Goal: Task Accomplishment & Management: Complete application form

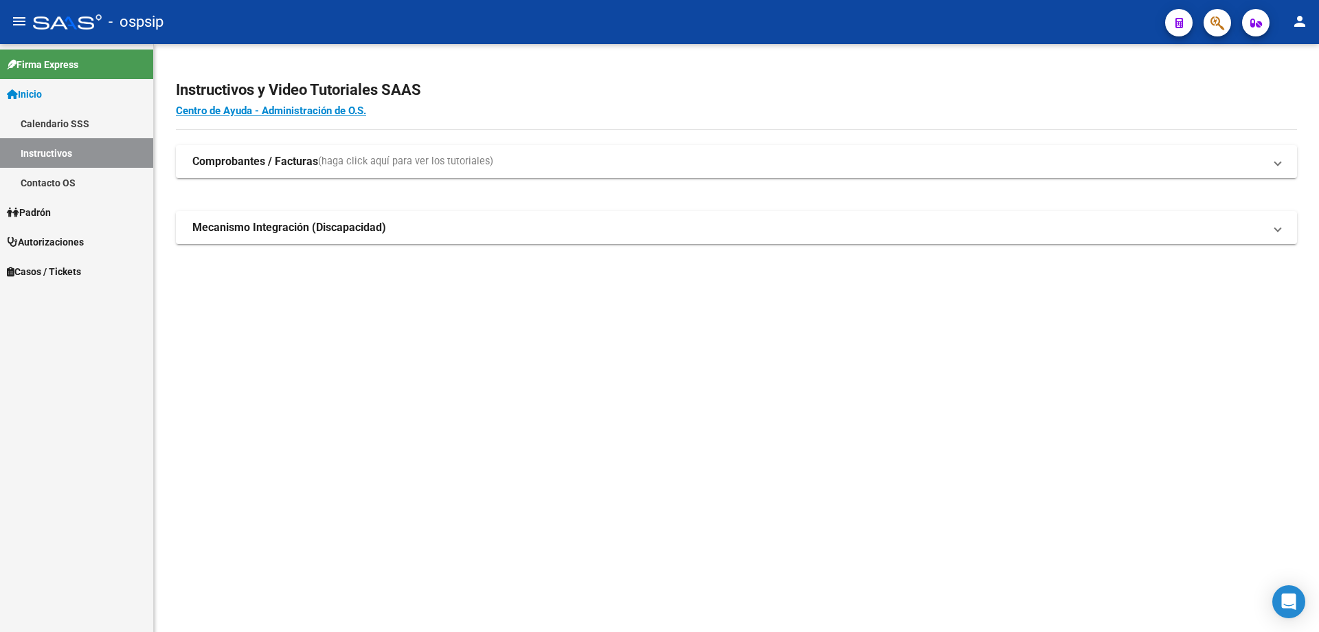
click at [1205, 16] on button "button" at bounding box center [1217, 22] width 27 height 27
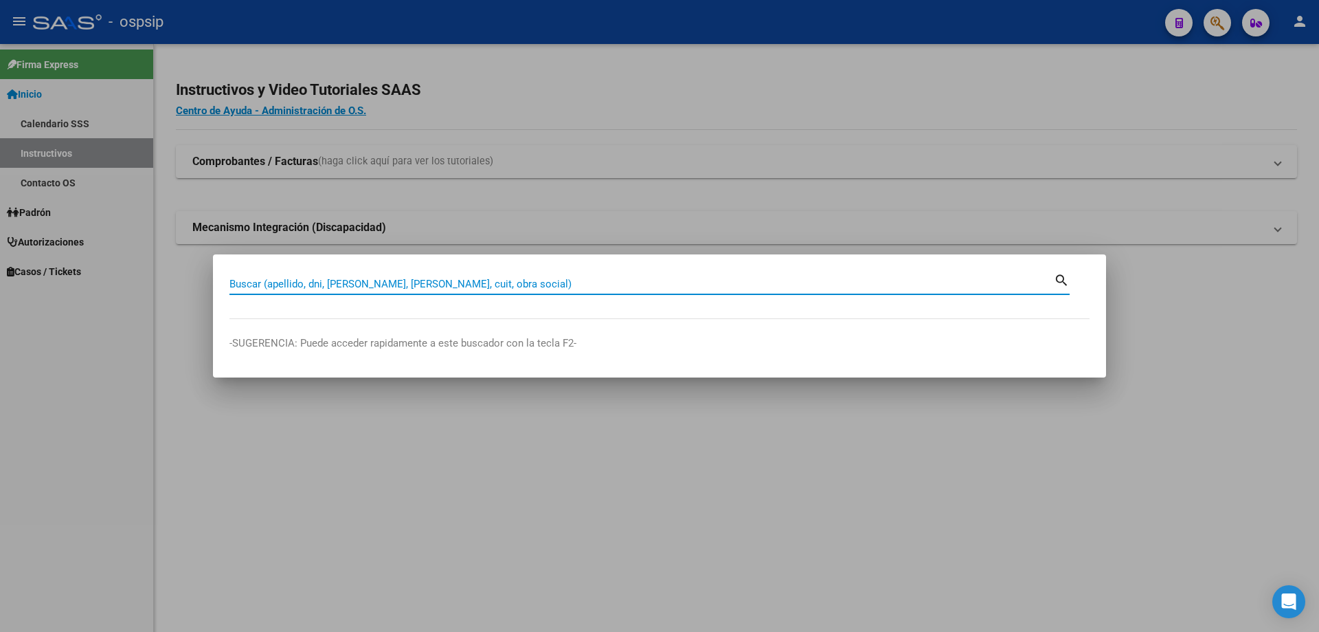
paste input "23244044603"
type input "23244044603"
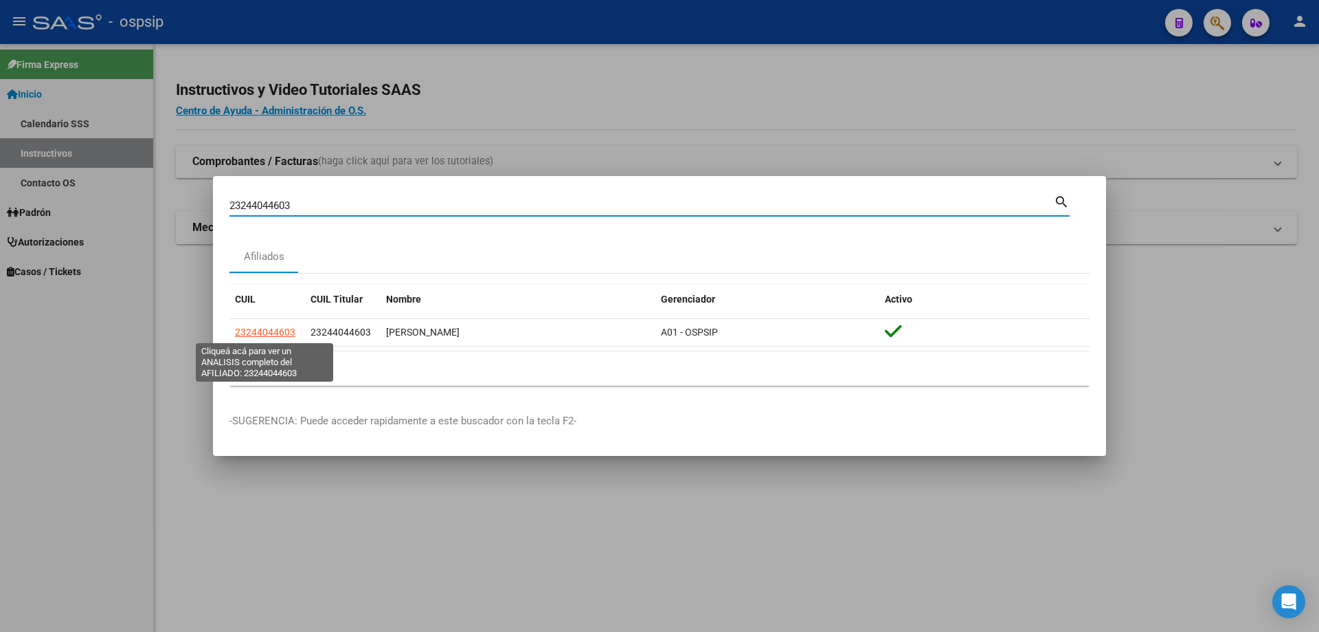
click at [244, 333] on span "23244044603" at bounding box center [265, 331] width 60 height 11
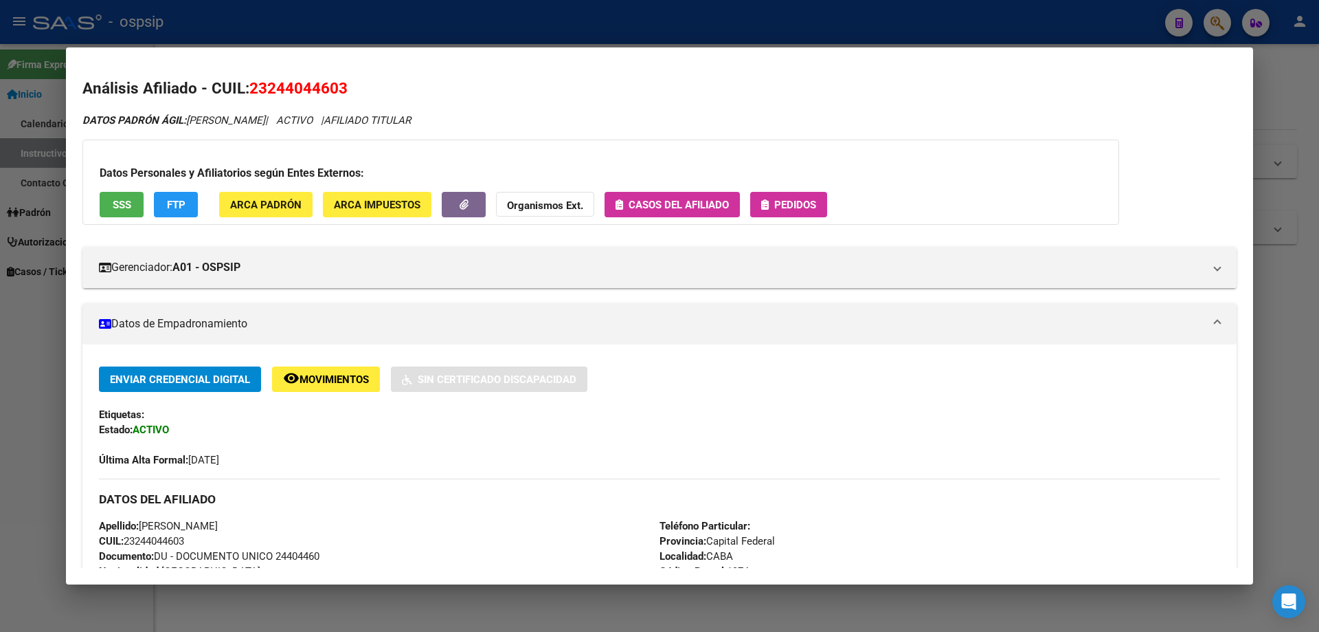
click at [779, 186] on div "Datos Personales y Afiliatorios según Entes Externos: SSS FTP ARCA Padrón ARCA …" at bounding box center [600, 181] width 1037 height 85
click at [787, 211] on button "Pedidos" at bounding box center [788, 204] width 77 height 25
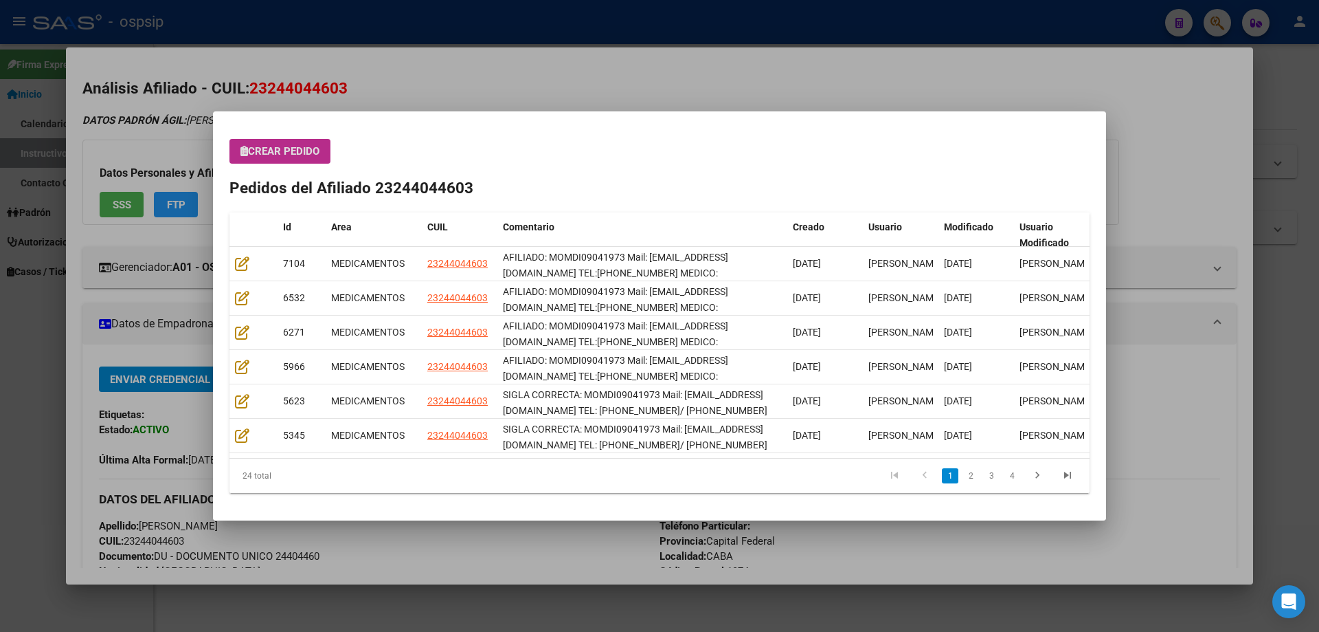
click at [300, 159] on button "Crear Pedido" at bounding box center [280, 151] width 101 height 25
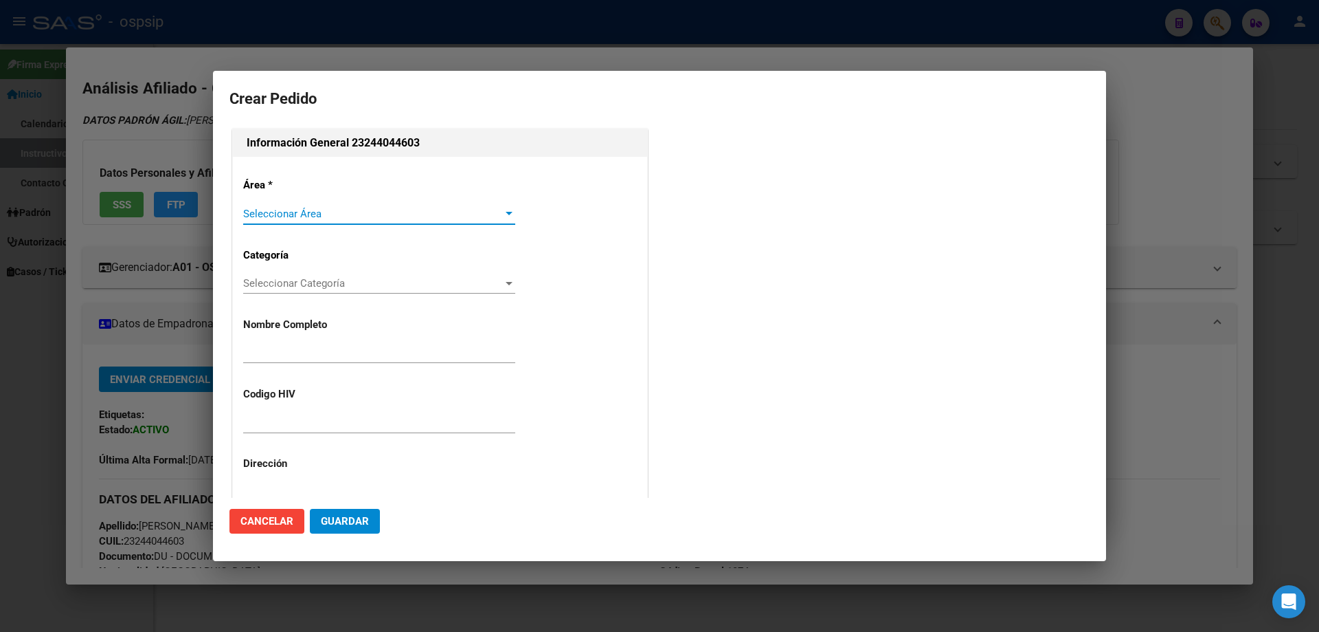
type input "[PERSON_NAME]"
type input "MOMDI09041973"
type input "[GEOGRAPHIC_DATA], [GEOGRAPHIC_DATA], [GEOGRAPHIC_DATA] 989"
click at [292, 210] on span "Seleccionar Área" at bounding box center [373, 214] width 260 height 12
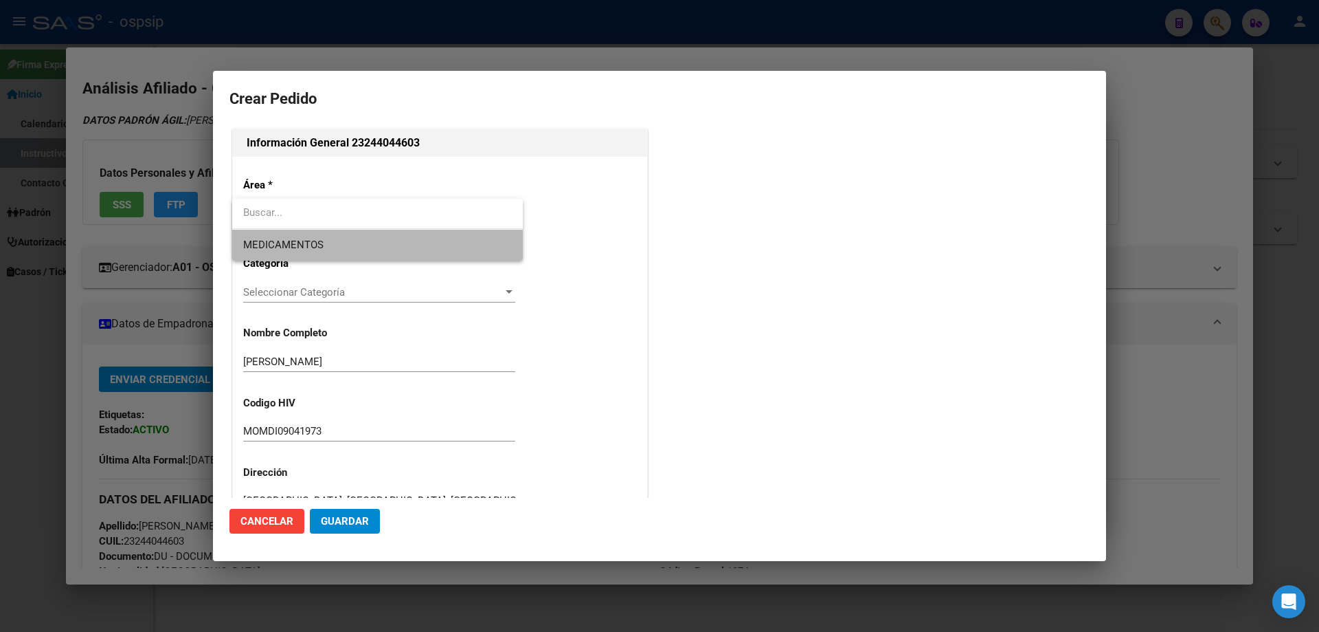
click at [293, 249] on span "MEDICAMENTOS" at bounding box center [283, 244] width 80 height 12
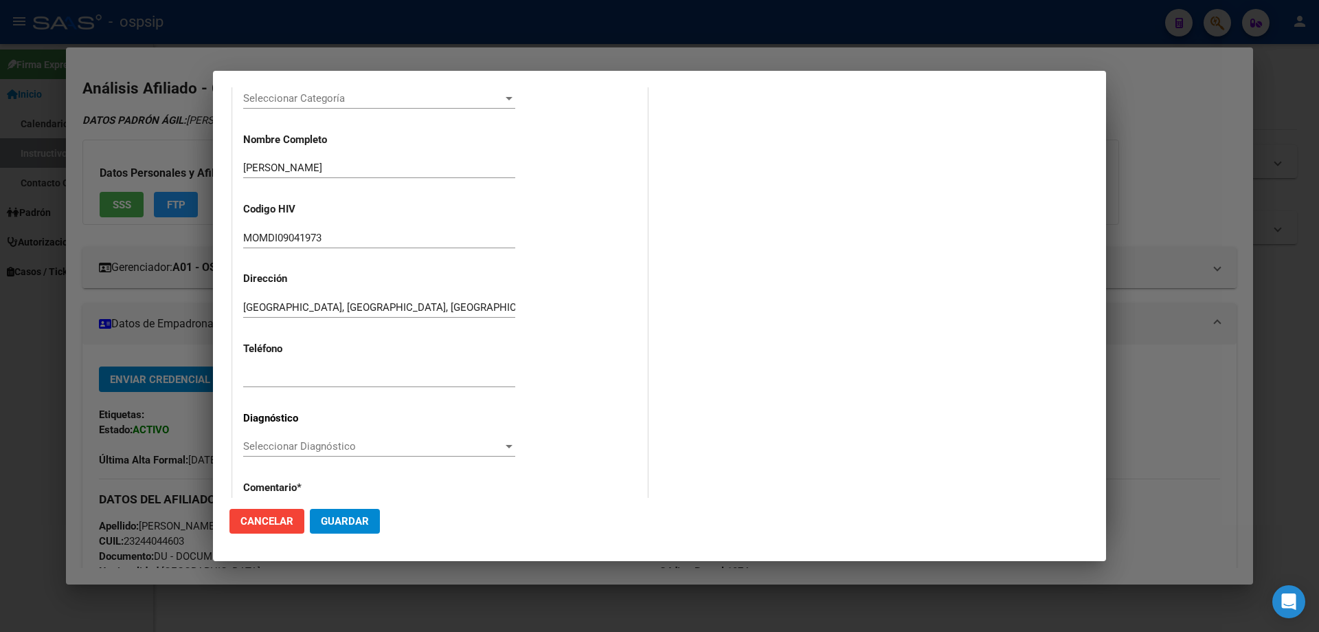
scroll to position [206, 0]
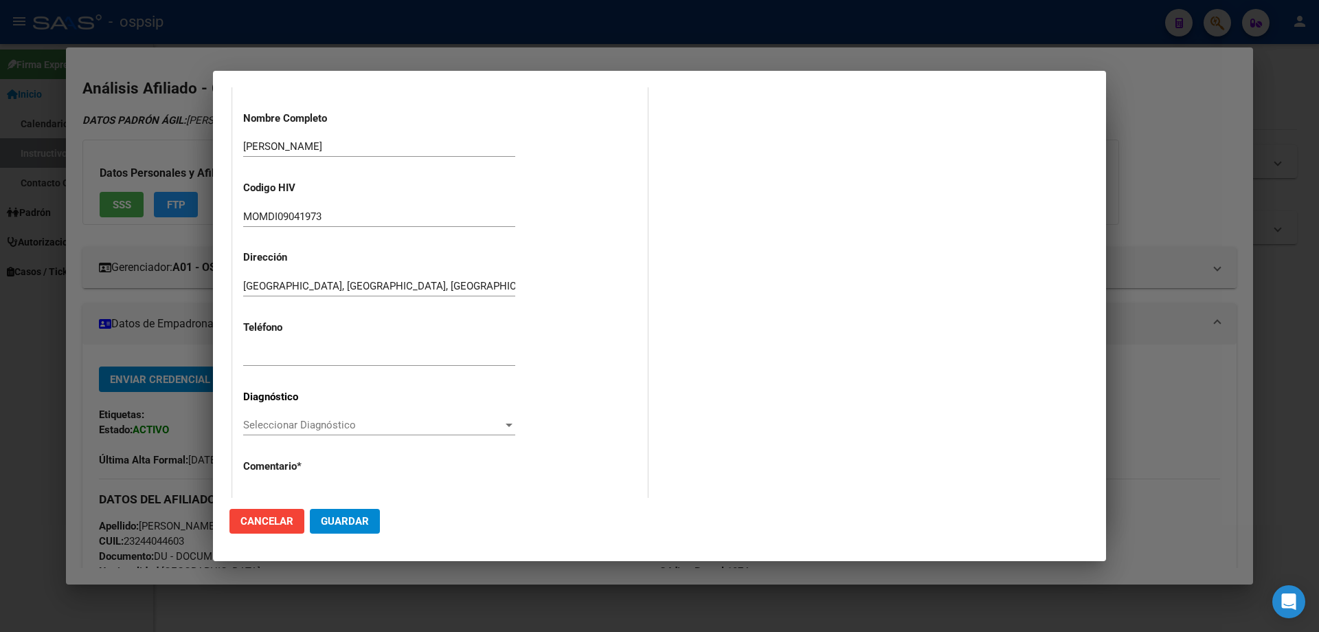
click at [270, 445] on div "Seleccionar Diagnóstico Seleccionar Diagnóstico" at bounding box center [379, 431] width 272 height 34
click at [269, 412] on div "Área * MEDICAMENTOS Seleccionar Área Categoría Seleccionar Categoría Selecciona…" at bounding box center [440, 264] width 414 height 627
click at [267, 418] on div "Seleccionar Diagnóstico Seleccionar Diagnóstico" at bounding box center [379, 424] width 272 height 21
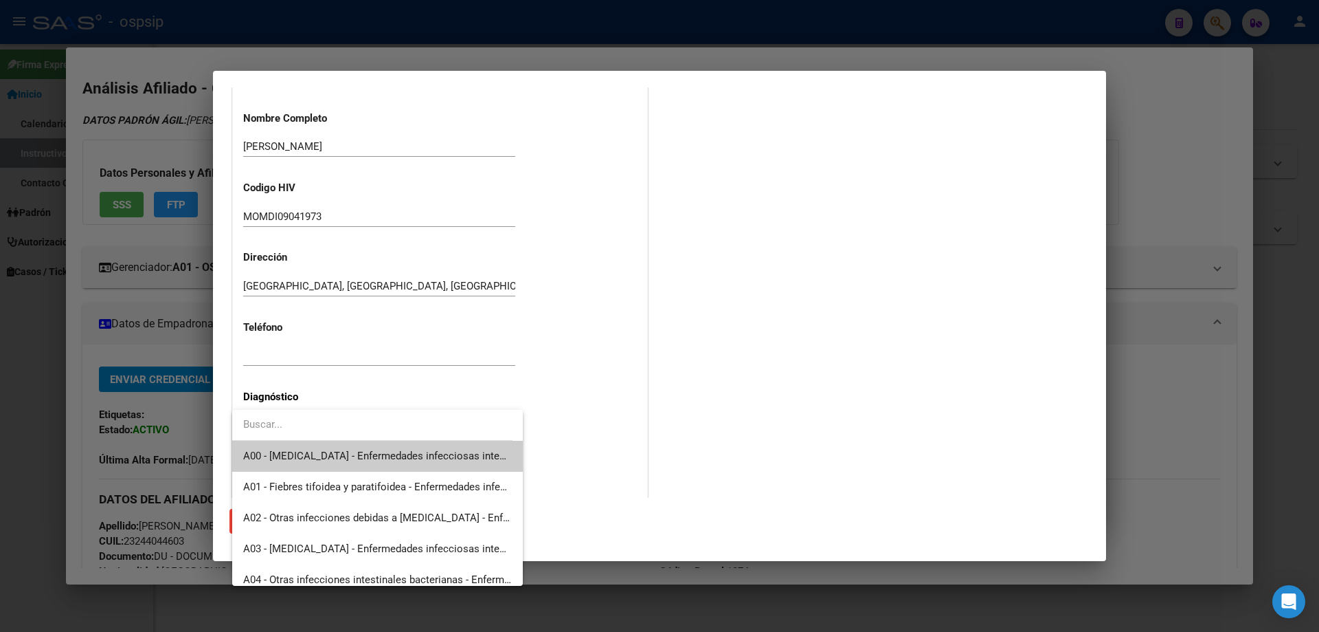
click at [262, 423] on input "dropdown search" at bounding box center [372, 424] width 280 height 31
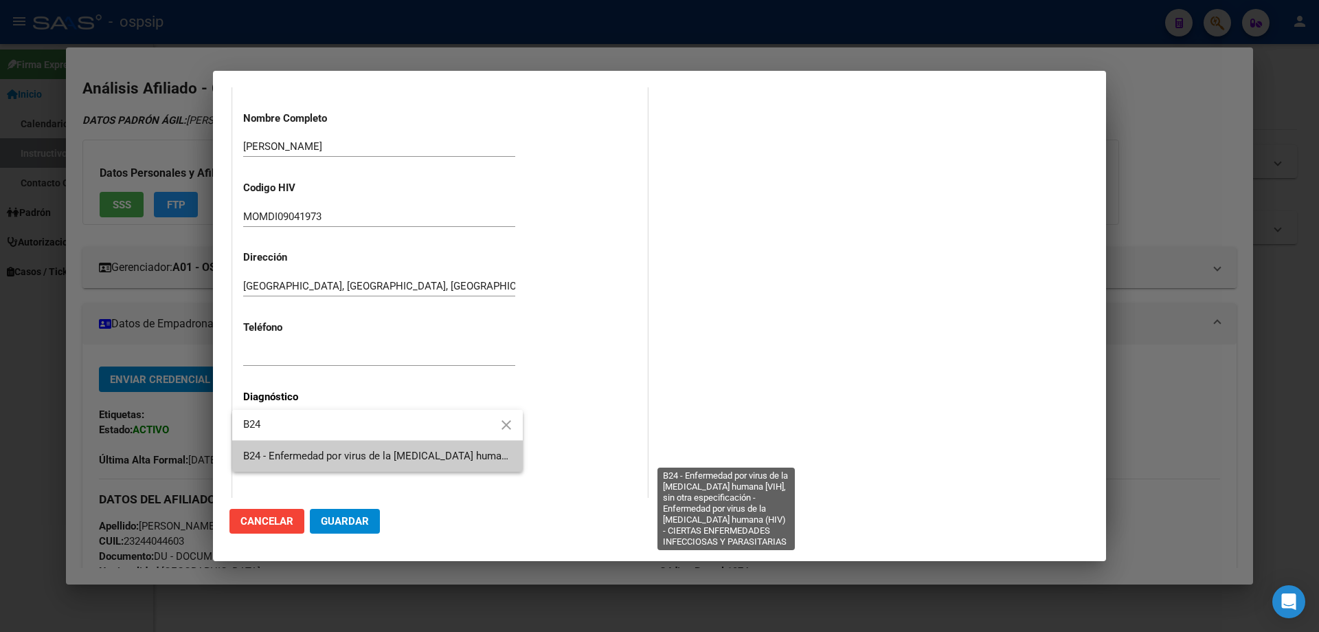
type input "B24"
click at [279, 458] on span "B24 - Enfermedad por virus de la [MEDICAL_DATA] humana [VIH], sin otra especifi…" at bounding box center [723, 455] width 961 height 12
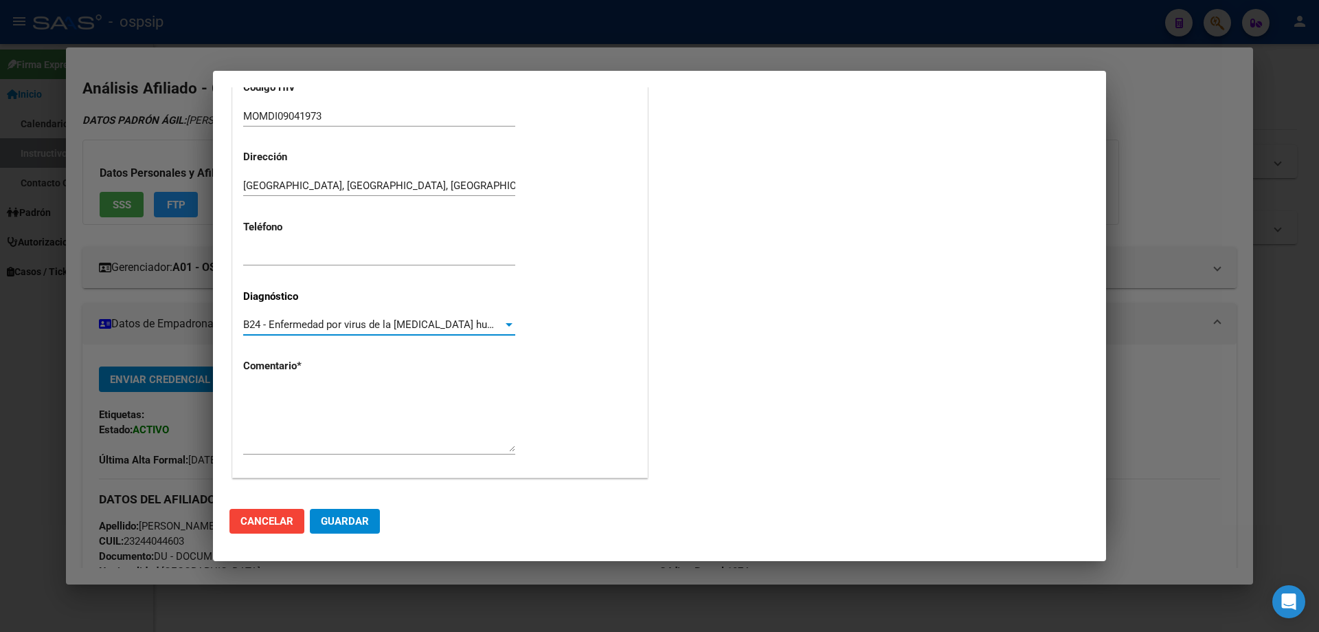
scroll to position [309, 0]
paste textarea "AFILIADO: MOMDI09041973 Mail: [EMAIL_ADDRESS][DOMAIN_NAME] TEL:[PHONE_NUMBER] M…"
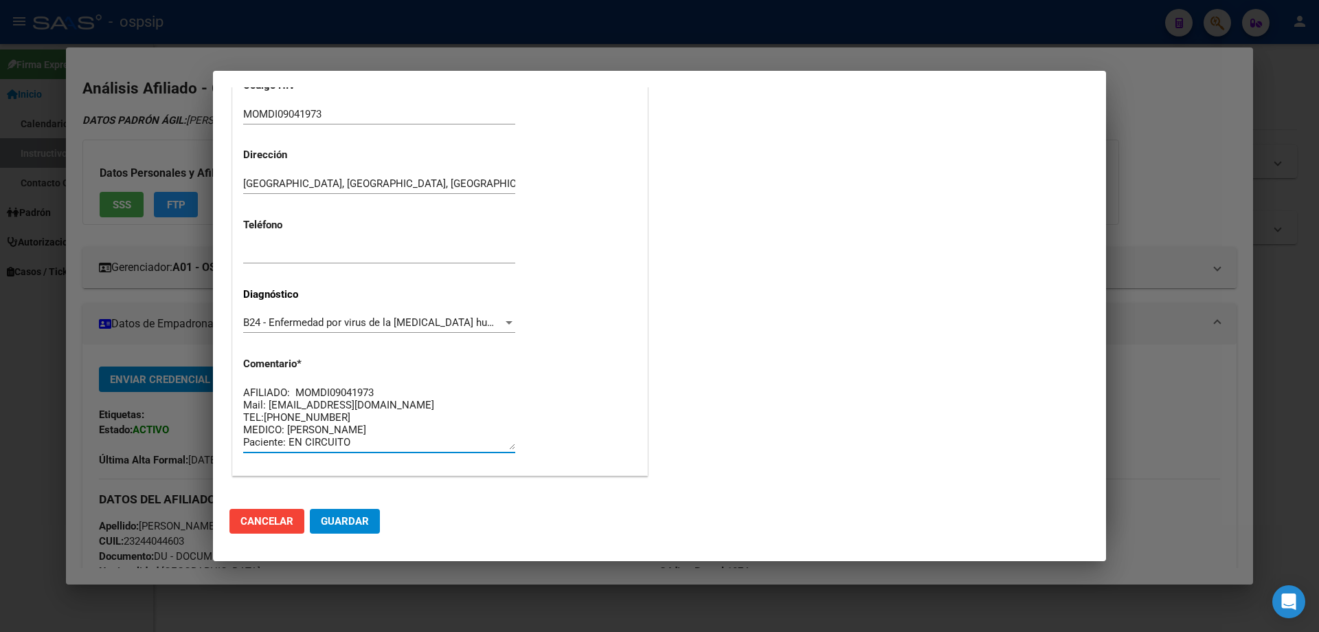
scroll to position [12, 0]
type textarea "AFILIADO: MOMDI09041973 Mail: [EMAIL_ADDRESS][DOMAIN_NAME] TEL:[PHONE_NUMBER] M…"
click at [350, 522] on span "Guardar" at bounding box center [345, 521] width 48 height 12
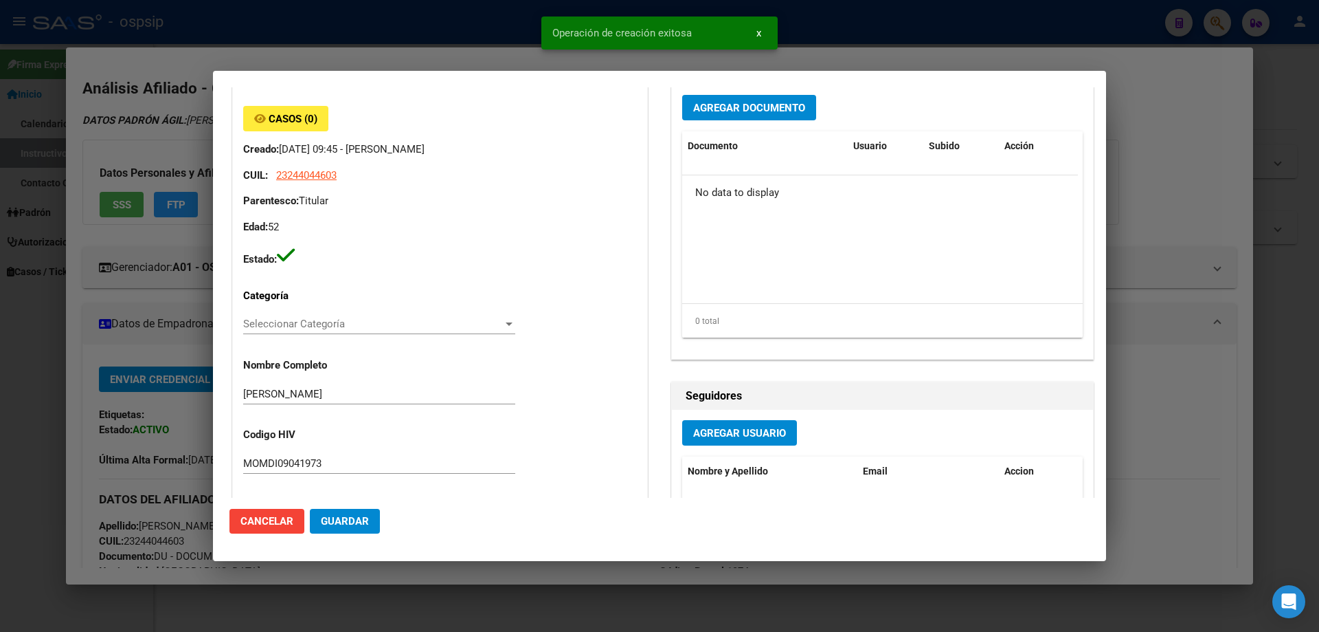
scroll to position [54, 0]
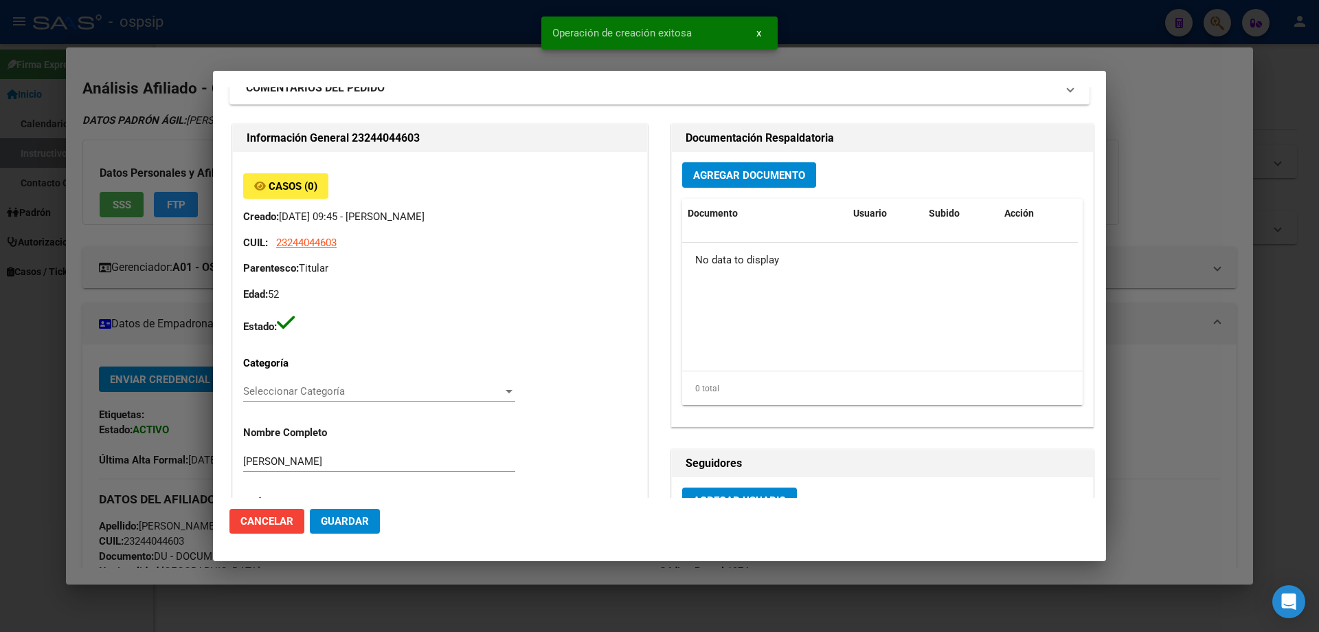
click at [788, 190] on div "Agregar Documento Documento Usuario Subido Acción No data to display 0 total 1" at bounding box center [882, 289] width 421 height 274
click at [785, 186] on button "Agregar Documento" at bounding box center [749, 174] width 134 height 25
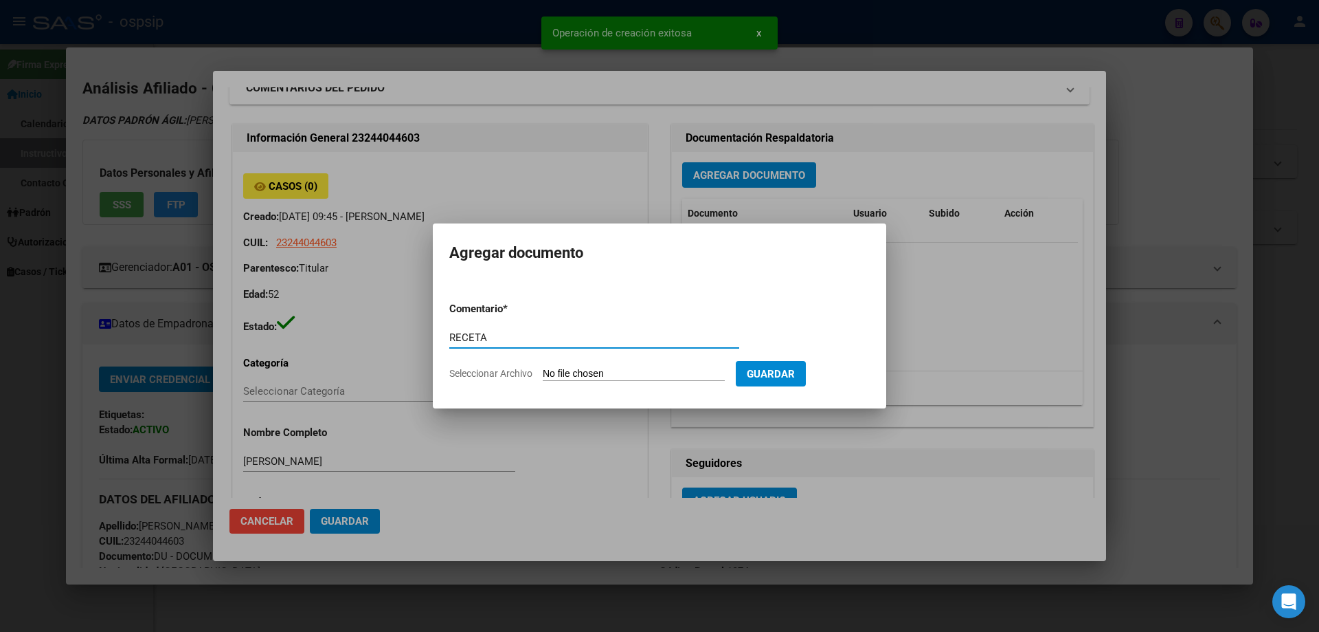
type input "RECETA"
click at [613, 377] on input "Seleccionar Archivo" at bounding box center [634, 374] width 182 height 13
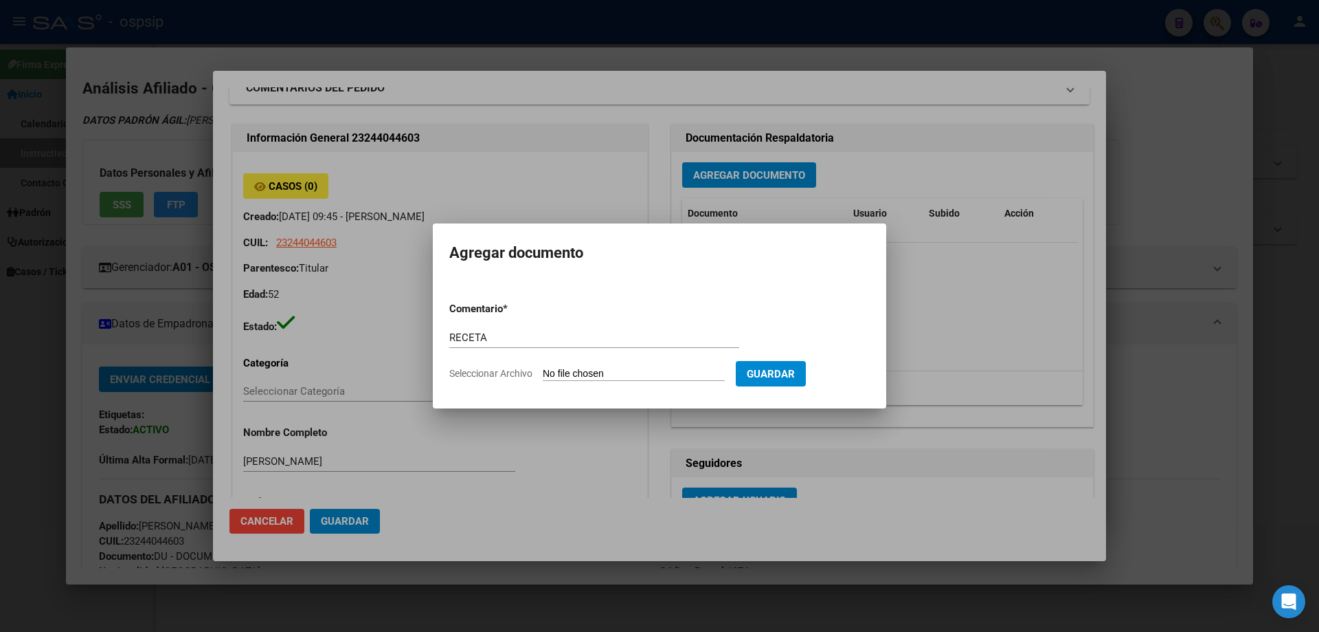
type input "C:\fakepath\136726_5715724H6FKV05GAXAPBISY1G4JA9E1IAWTOB-4.pdf"
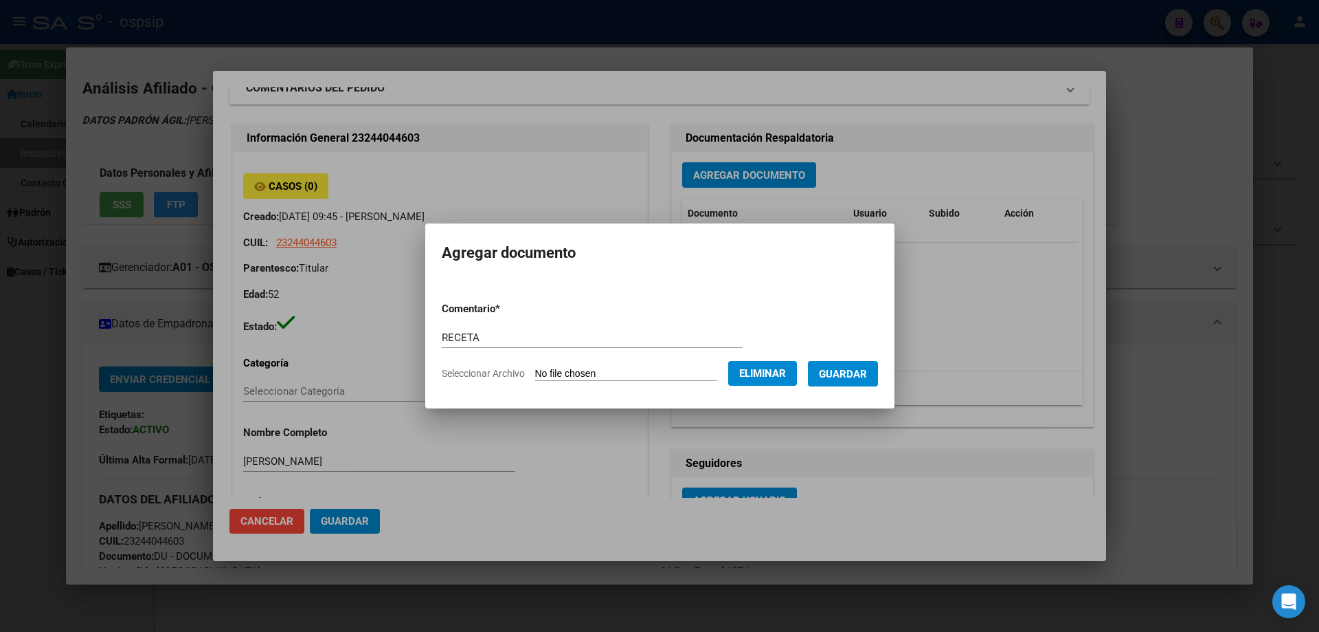
click at [862, 376] on span "Guardar" at bounding box center [843, 374] width 48 height 12
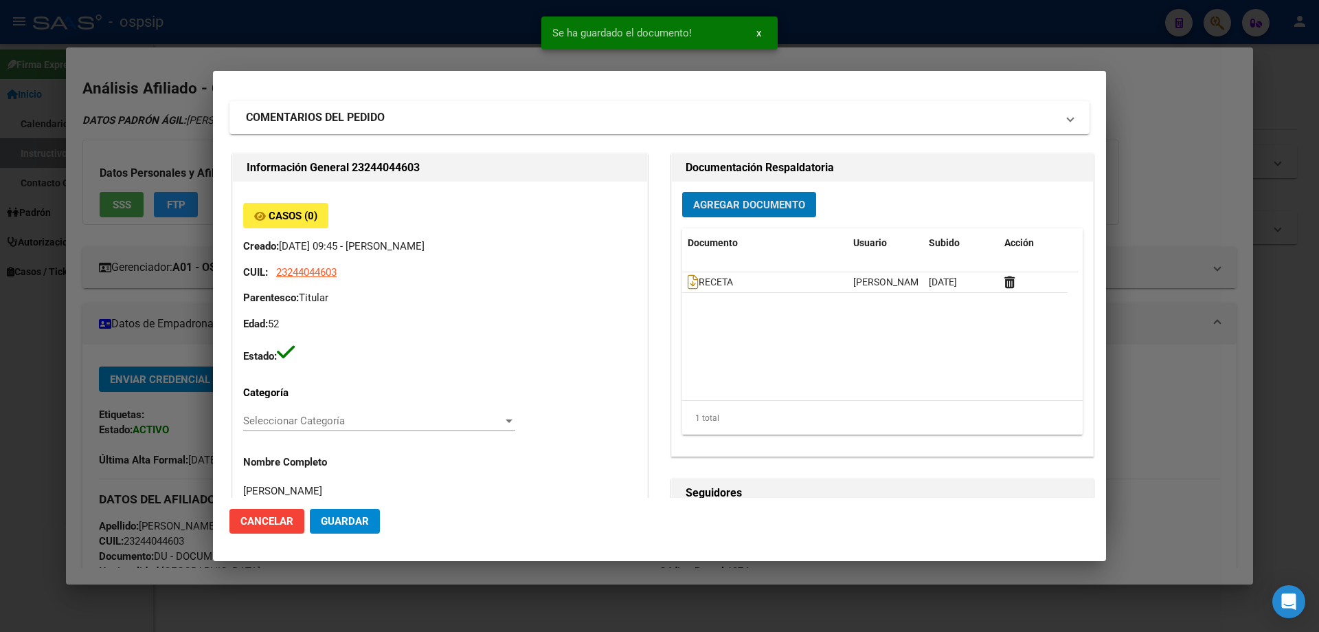
scroll to position [0, 0]
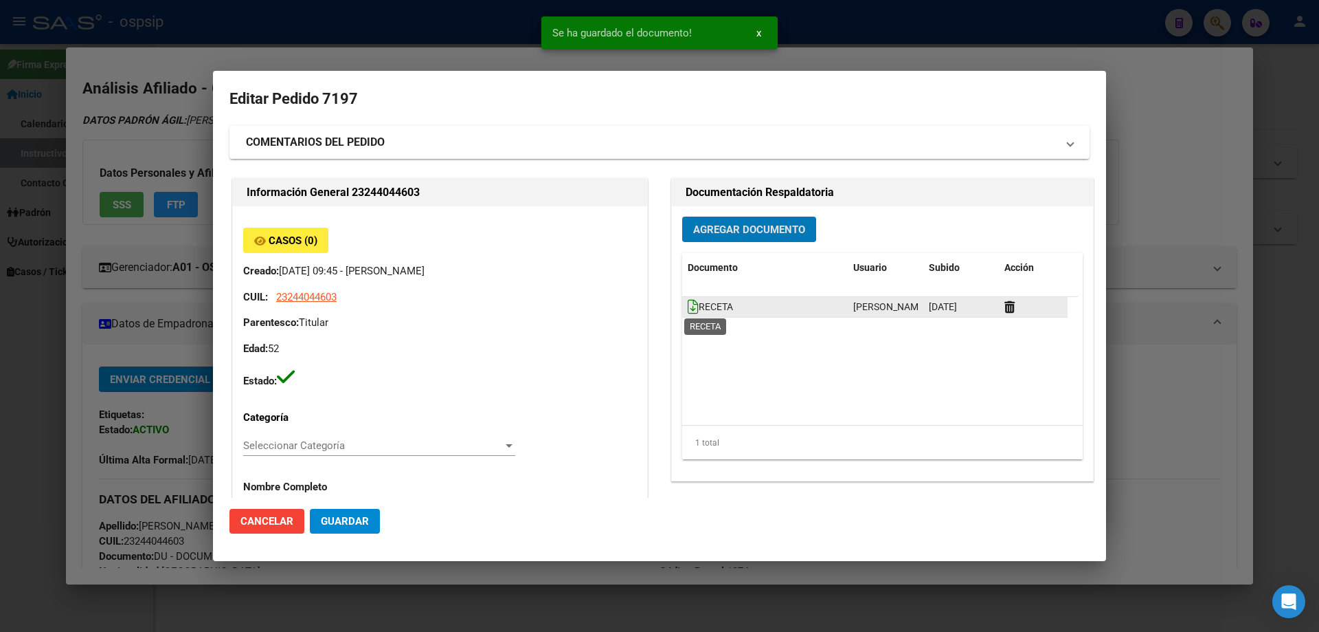
click at [688, 313] on icon at bounding box center [693, 306] width 11 height 15
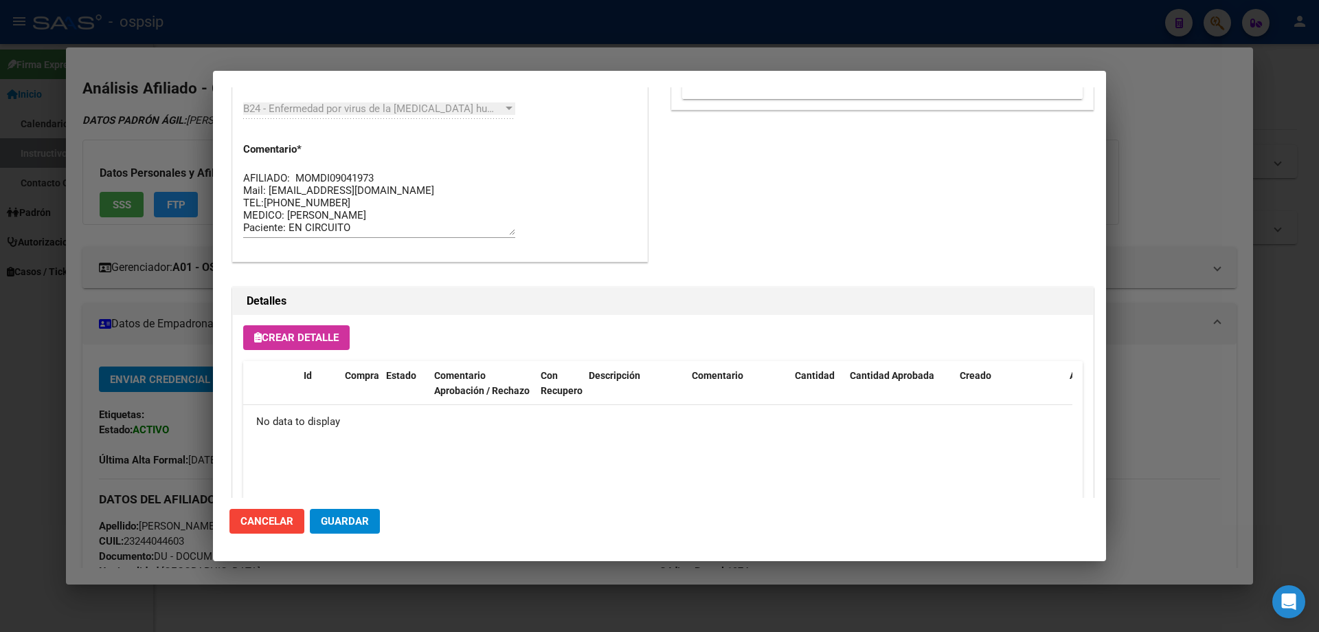
scroll to position [799, 0]
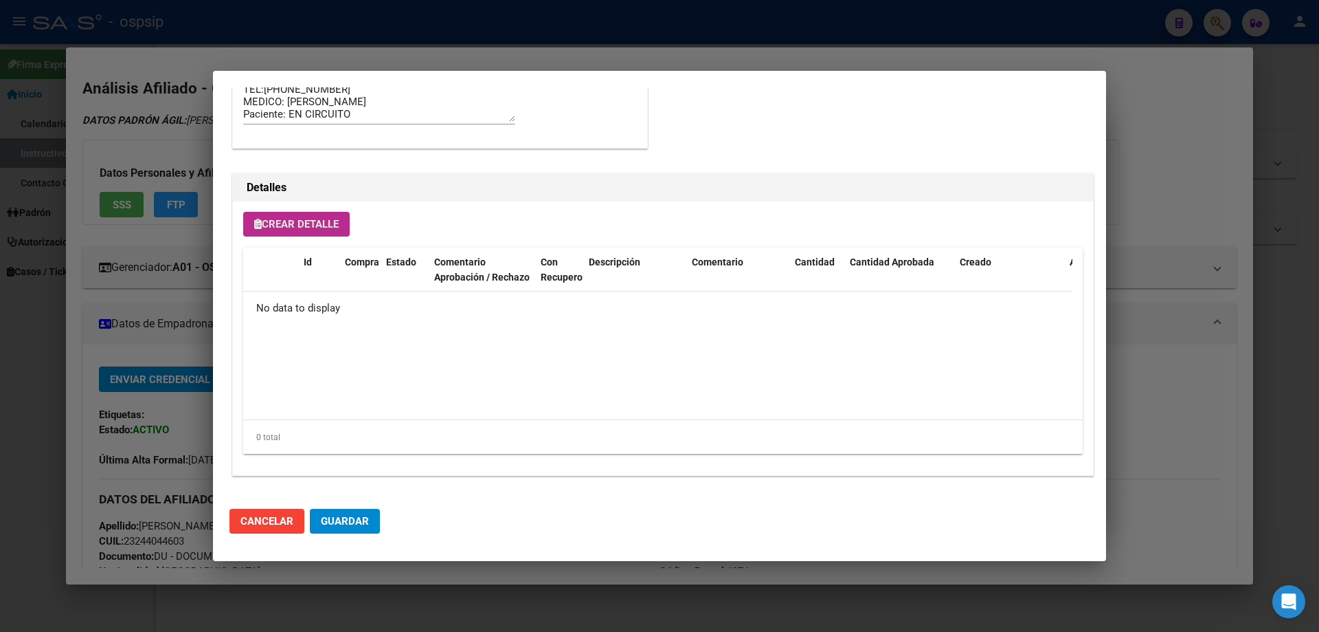
click at [326, 226] on span "Crear Detalle" at bounding box center [296, 224] width 85 height 12
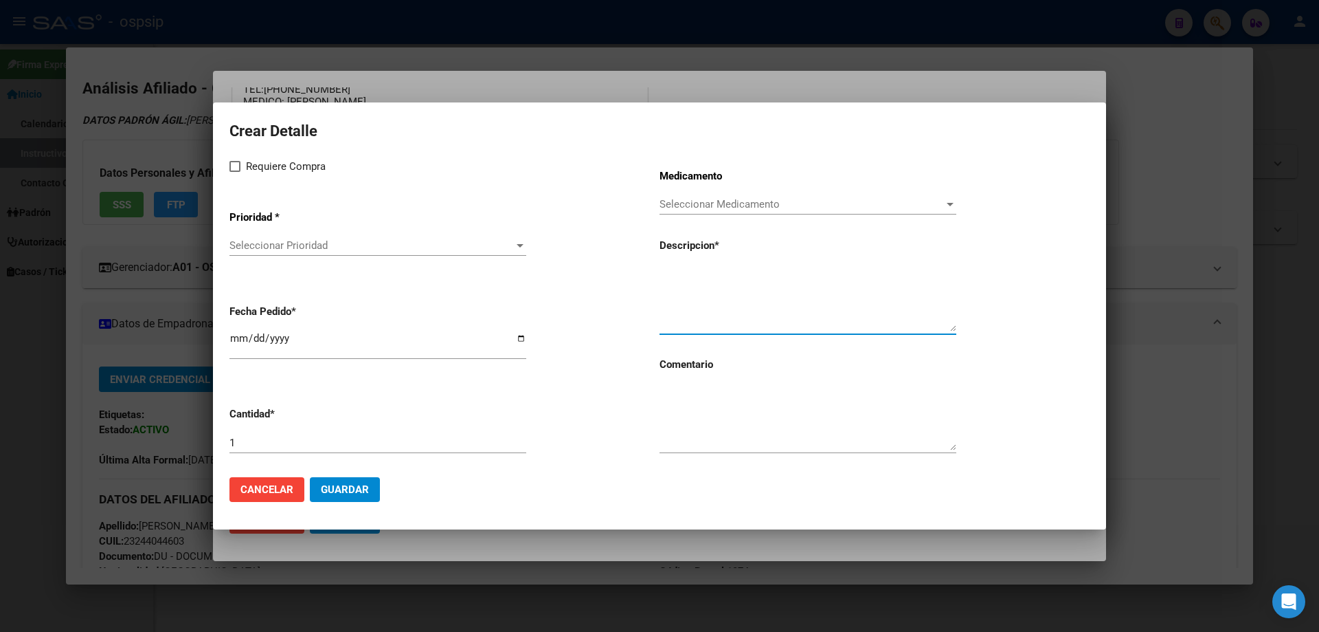
paste textarea "AFILIADO: MOMDI09041973 Mail: [EMAIL_ADDRESS][DOMAIN_NAME] TEL:[PHONE_NUMBER] M…"
type textarea "AFILIADO: MOMDI09041973 Mail: [EMAIL_ADDRESS][DOMAIN_NAME] TEL:[PHONE_NUMBER] M…"
drag, startPoint x: 756, startPoint y: 319, endPoint x: 651, endPoint y: 190, distance: 166.6
click at [651, 190] on div "Requiere Compra Prioridad * Seleccionar Prioridad Seleccionar Prioridad Fecha P…" at bounding box center [660, 312] width 860 height 308
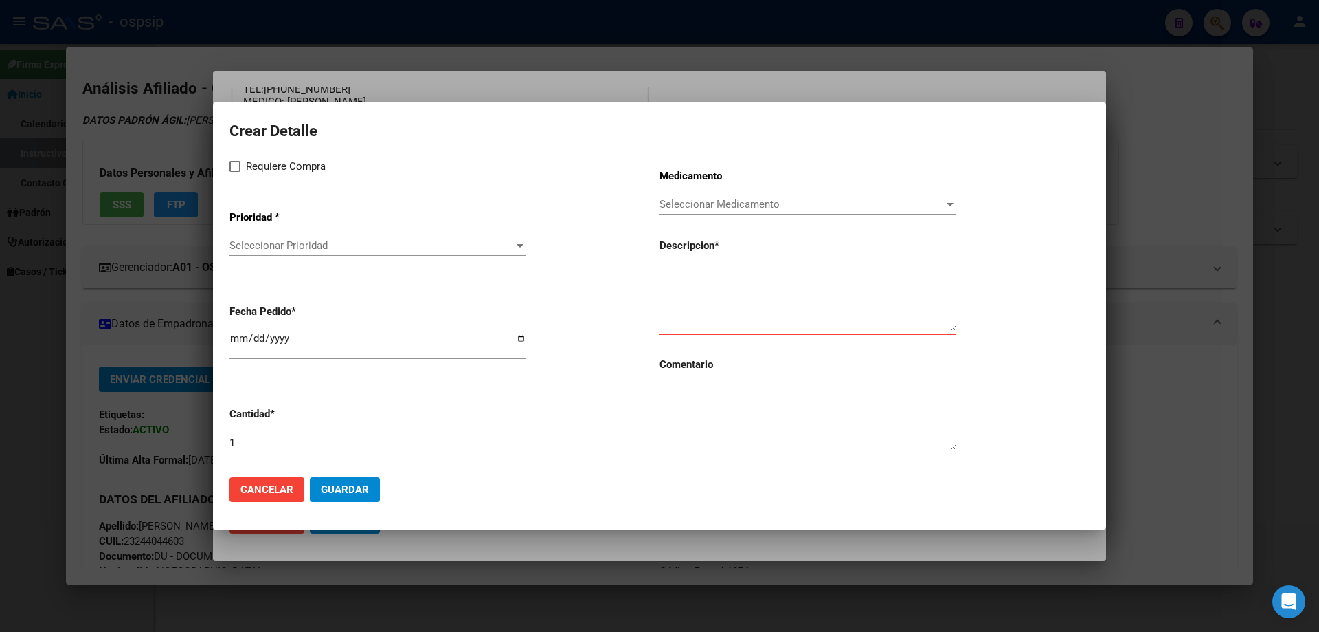
paste textarea "emtricitabina+ tenofovirdisoprox. 200mg/300 mg comp.rec.x 30 (FTC/TDF)"
type textarea "emtricitabina+ tenofovirdisoprox. 200mg/300 mg comp.rec.x 30 (FTC/TDF)"
click at [712, 416] on textarea at bounding box center [808, 418] width 297 height 65
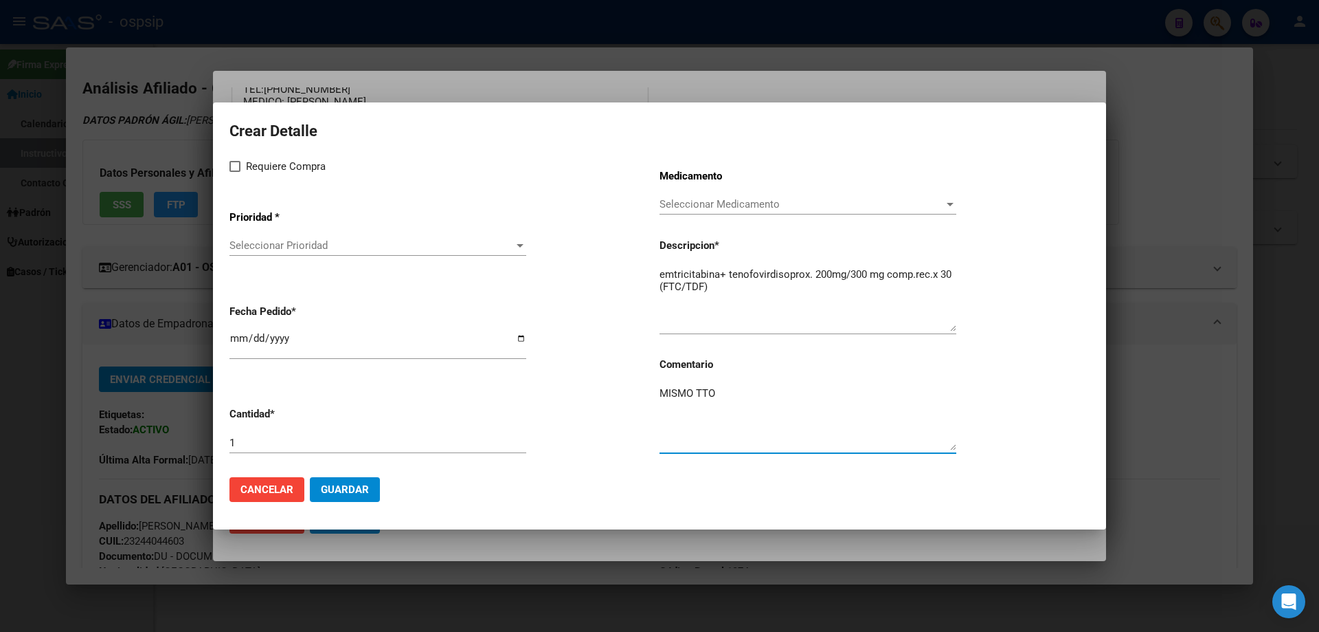
type textarea "MISMO TTO"
click at [235, 174] on label "Requiere Compra" at bounding box center [278, 166] width 96 height 16
click at [235, 172] on input "Requiere Compra" at bounding box center [234, 172] width 1 height 1
checkbox input "true"
click at [285, 249] on span "Seleccionar Prioridad" at bounding box center [372, 245] width 284 height 12
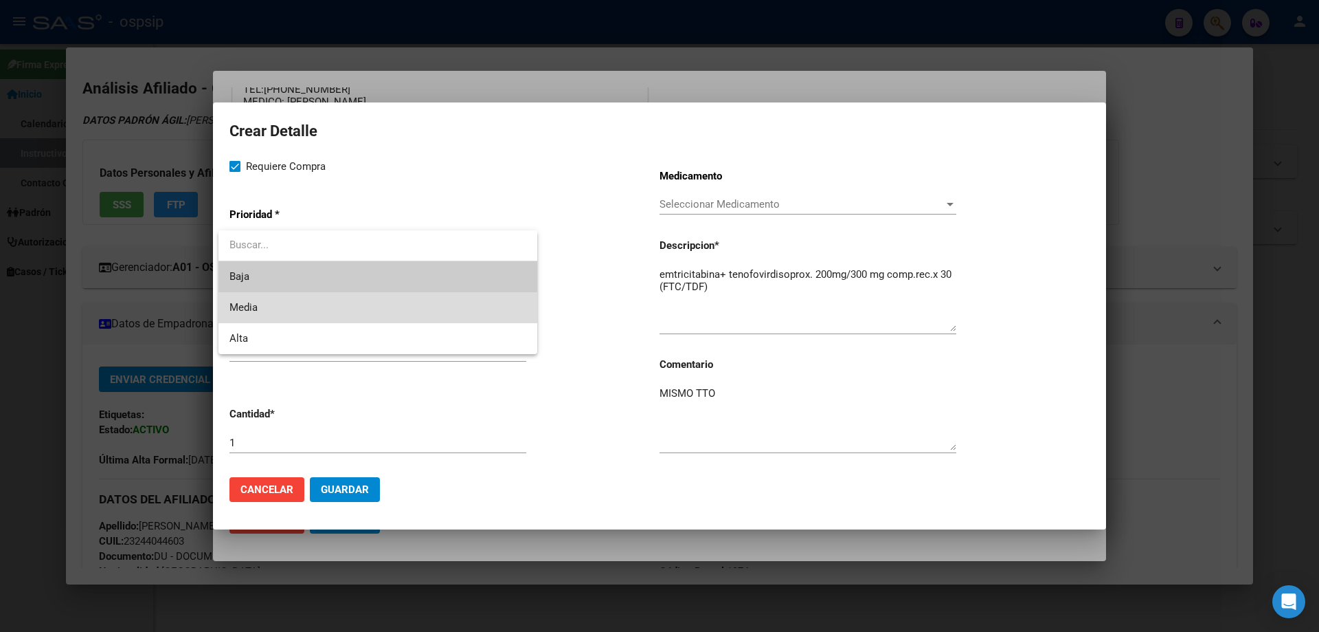
click at [282, 311] on span "Media" at bounding box center [378, 307] width 297 height 31
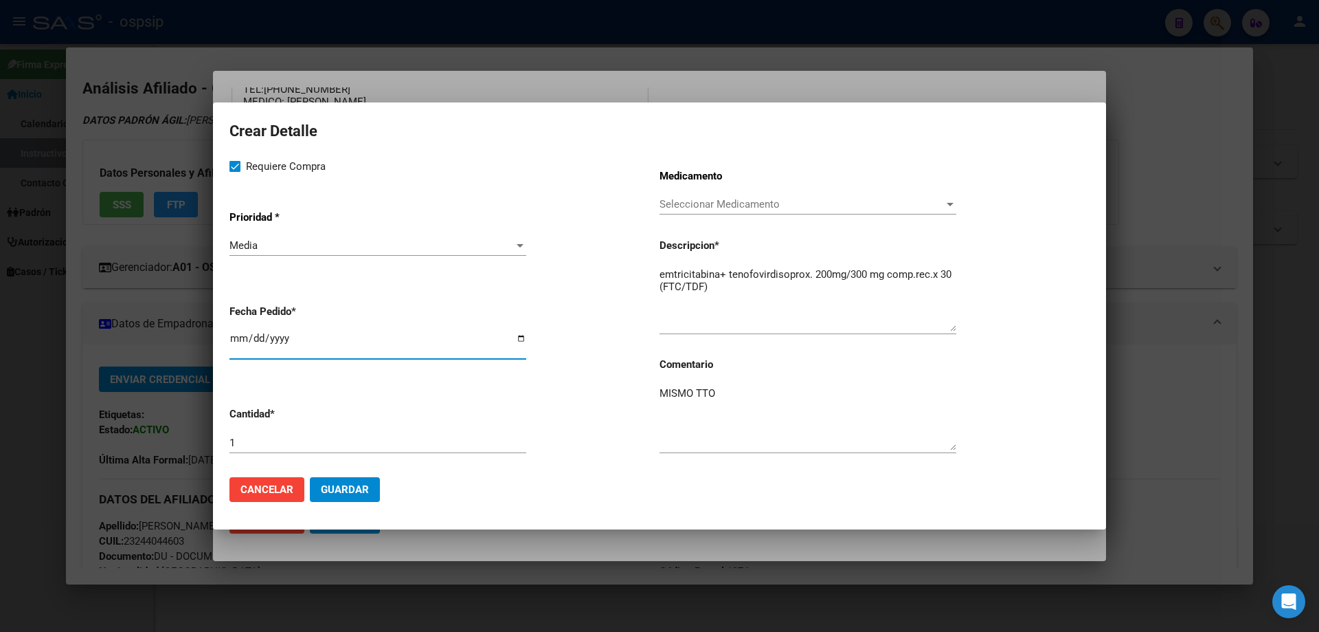
click at [237, 335] on input "[DATE]" at bounding box center [378, 344] width 297 height 22
type input "[DATE]"
click at [375, 488] on button "Guardar" at bounding box center [345, 489] width 70 height 25
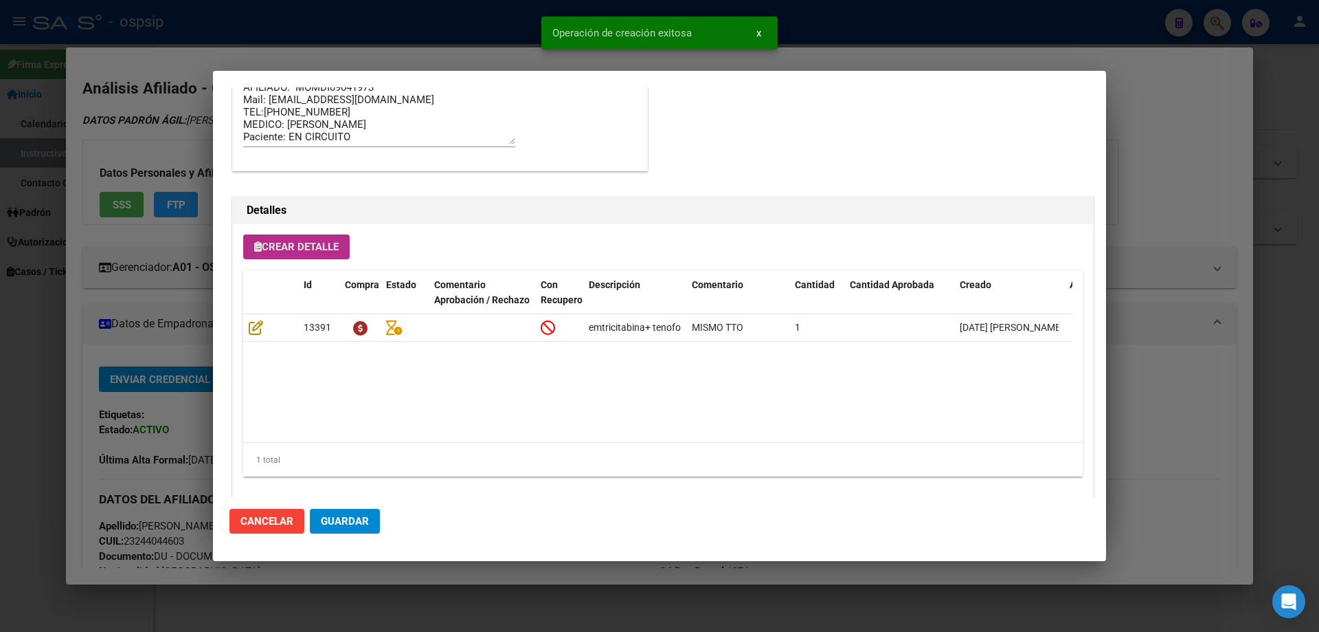
scroll to position [824, 0]
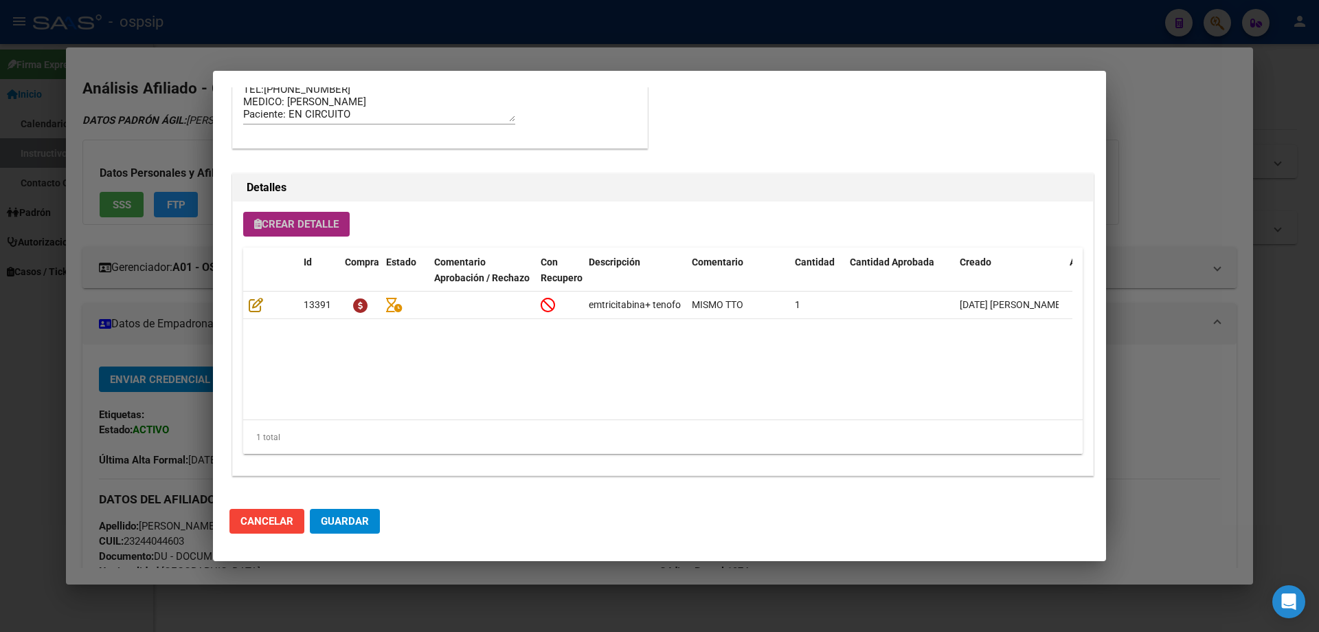
click at [333, 218] on span "Crear Detalle" at bounding box center [296, 224] width 85 height 12
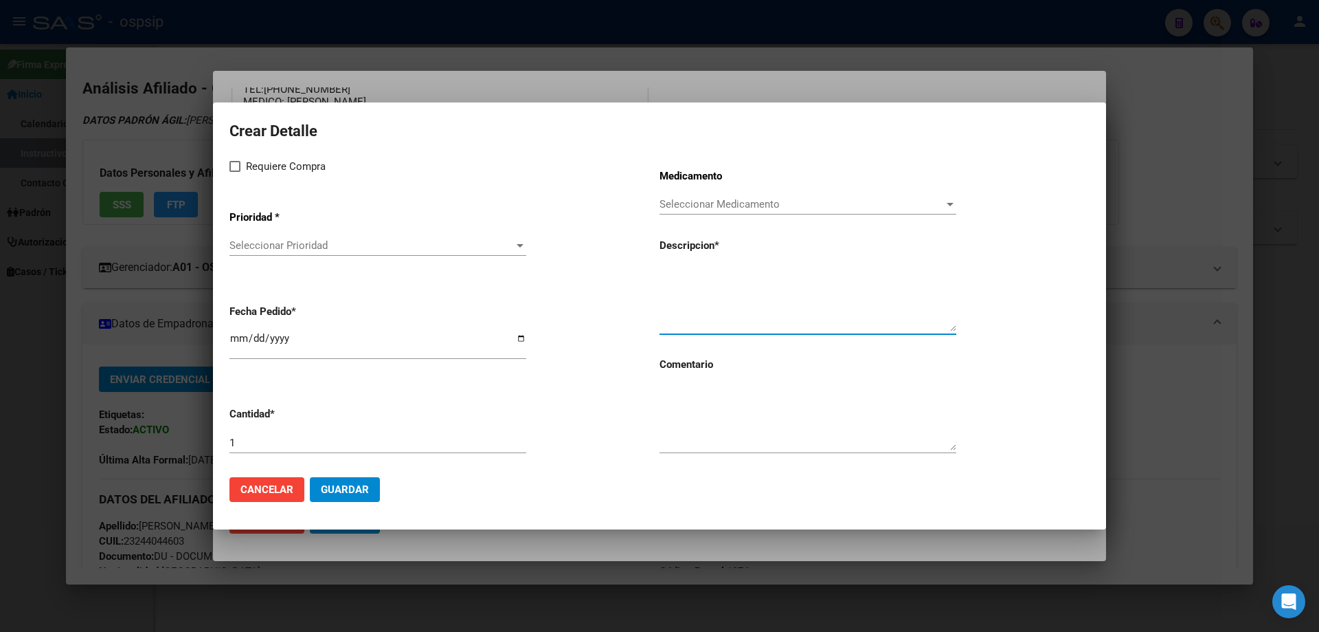
paste textarea "[MEDICAL_DATA]+[MEDICAL_DATA] 800mg/100mg comp.rec.x 30 (DRV/RTV)"
type textarea "[MEDICAL_DATA]+[MEDICAL_DATA] 800mg/100mg comp.rec.x 30 (DRV/RTV)"
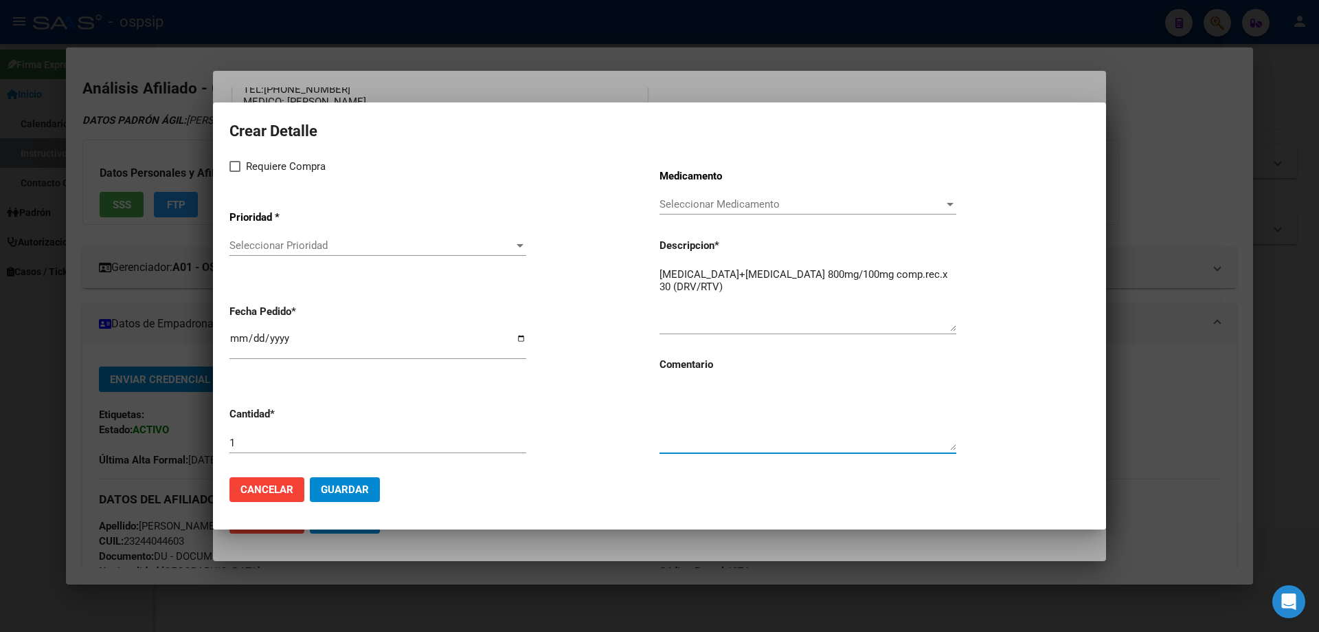
click at [713, 429] on textarea at bounding box center [808, 418] width 297 height 65
type textarea "MISMO TTO"
click at [233, 166] on span at bounding box center [235, 166] width 11 height 11
click at [234, 172] on input "Requiere Compra" at bounding box center [234, 172] width 1 height 1
checkbox input "true"
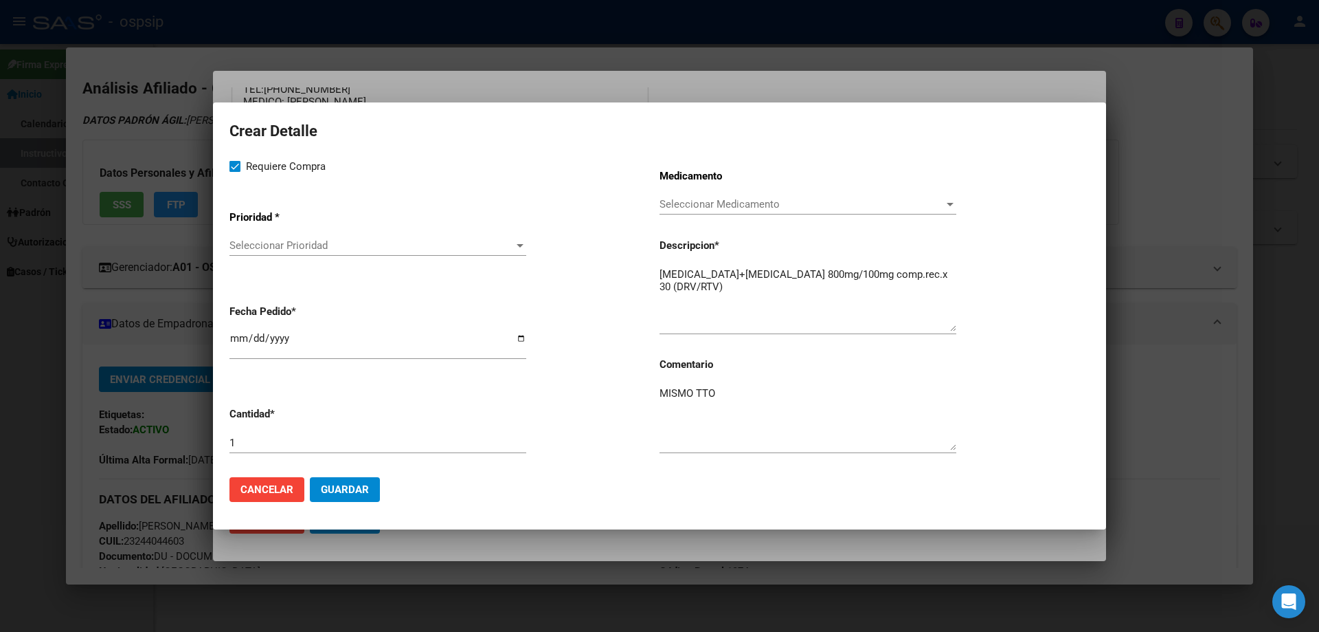
click at [267, 234] on app-drop-down-list "Prioridad * Seleccionar Prioridad Seleccionar Prioridad" at bounding box center [445, 233] width 430 height 69
click at [267, 248] on span "Seleccionar Prioridad" at bounding box center [372, 245] width 284 height 12
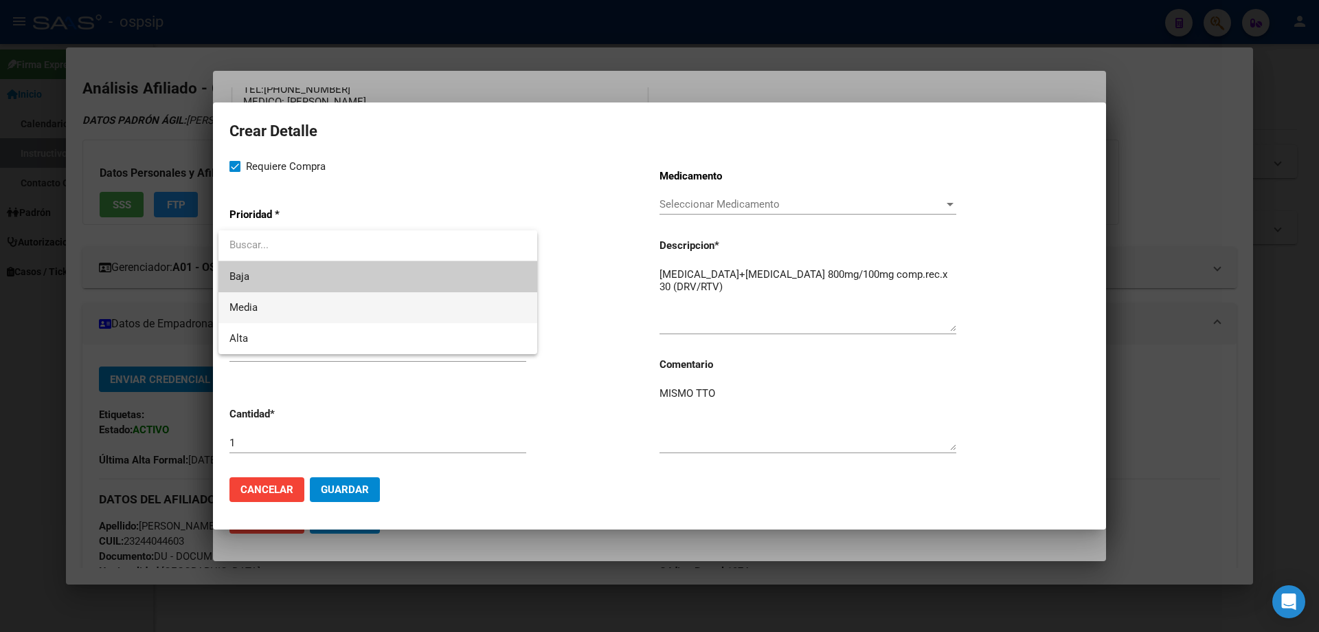
click at [261, 309] on span "Media" at bounding box center [378, 307] width 297 height 31
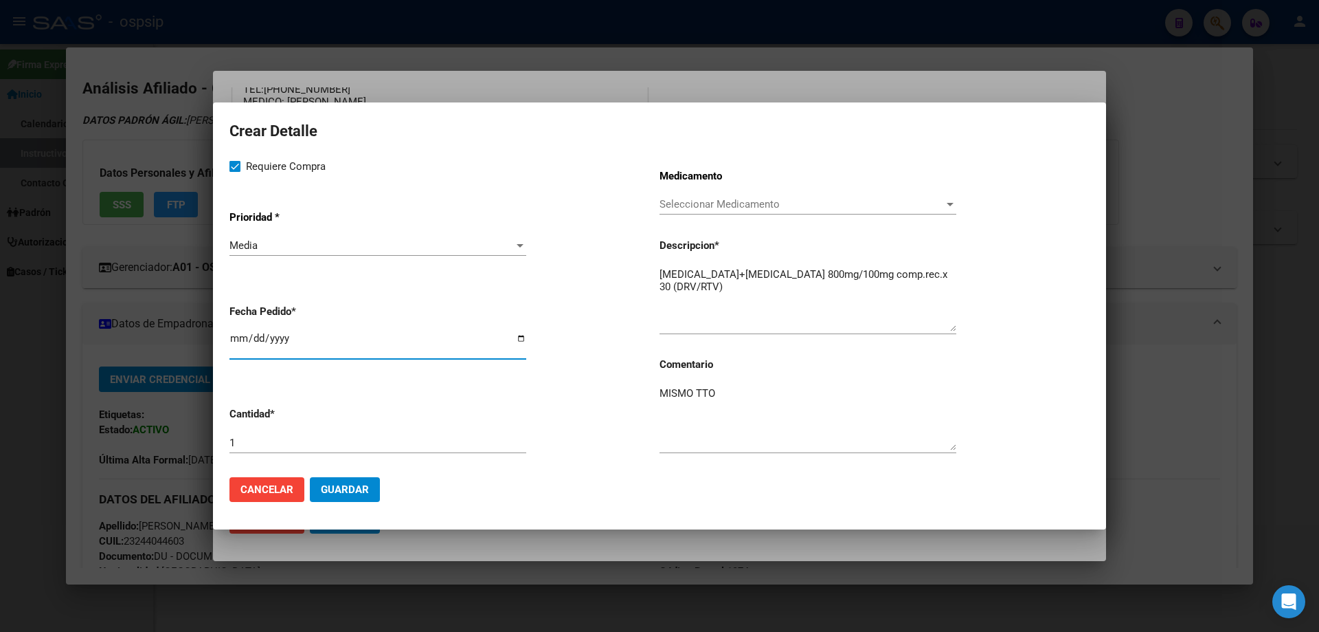
click at [233, 344] on input "[DATE]" at bounding box center [378, 344] width 297 height 22
type input "[DATE]"
click at [337, 490] on span "Guardar" at bounding box center [345, 489] width 48 height 12
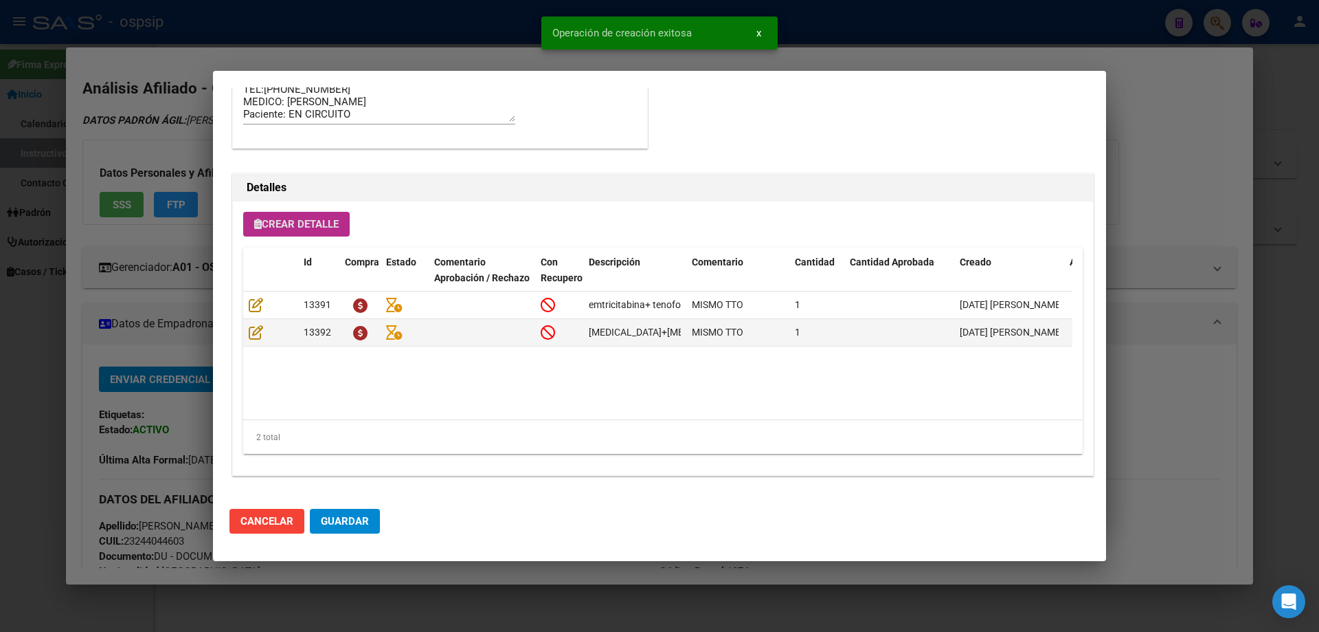
click at [353, 525] on span "Guardar" at bounding box center [345, 521] width 48 height 12
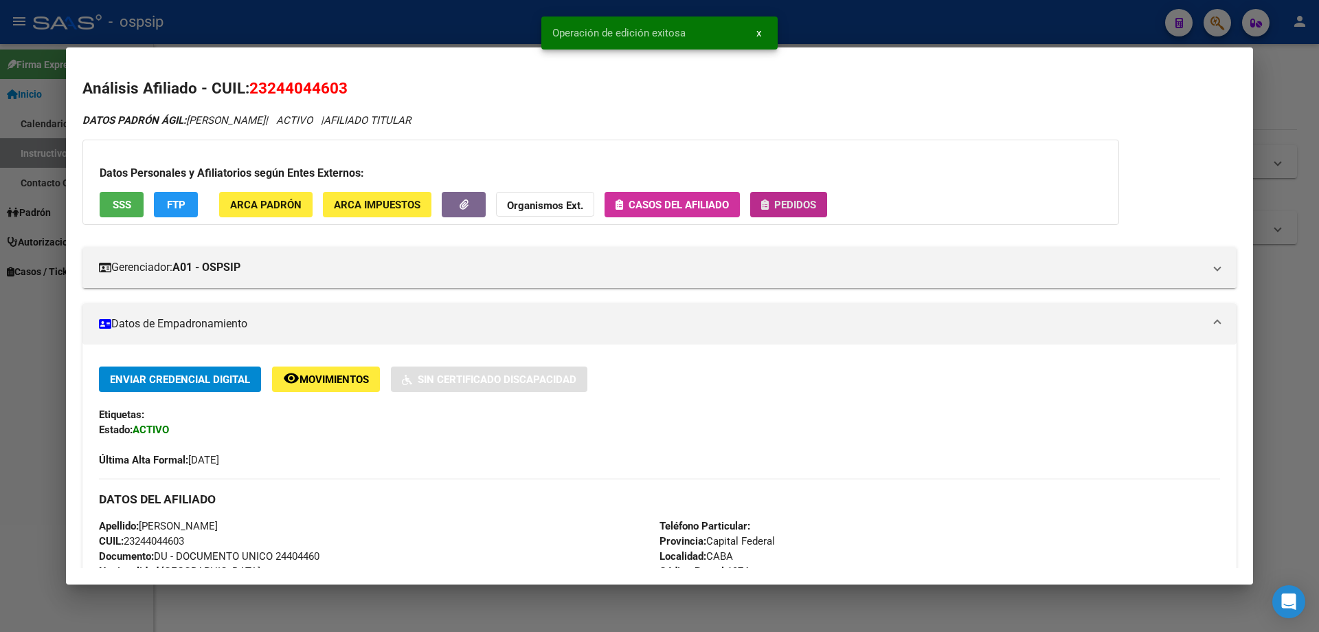
click at [794, 201] on span "Pedidos" at bounding box center [795, 205] width 42 height 12
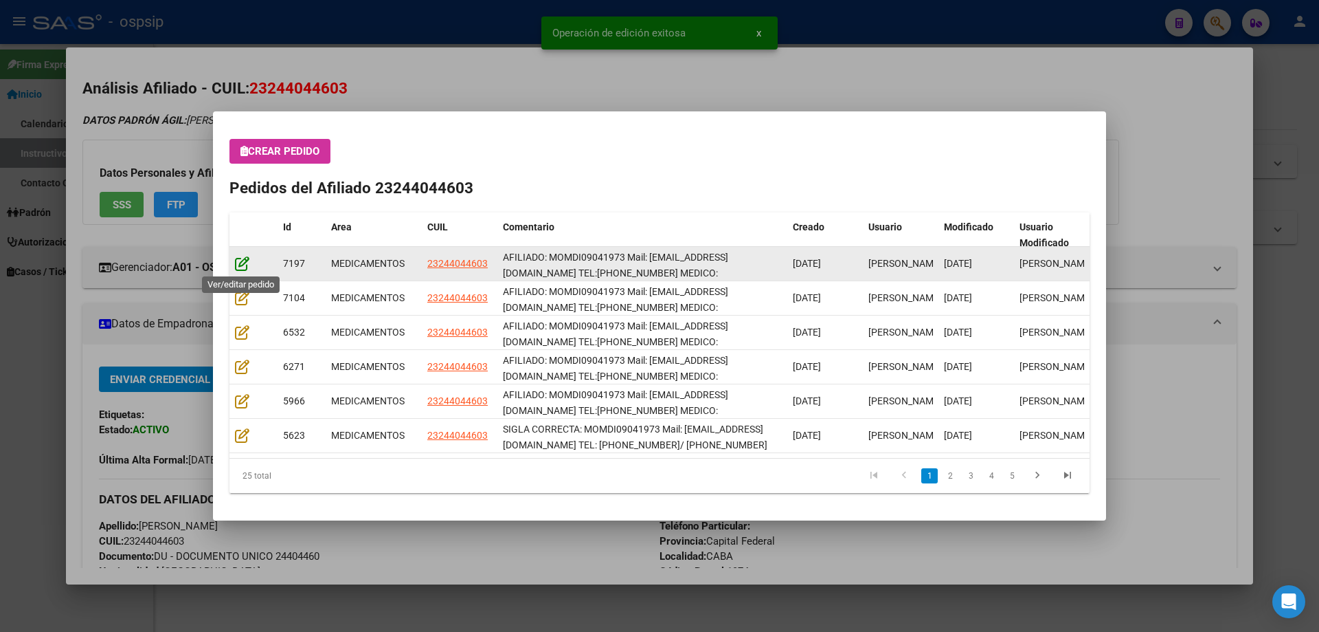
click at [247, 269] on icon at bounding box center [242, 263] width 14 height 15
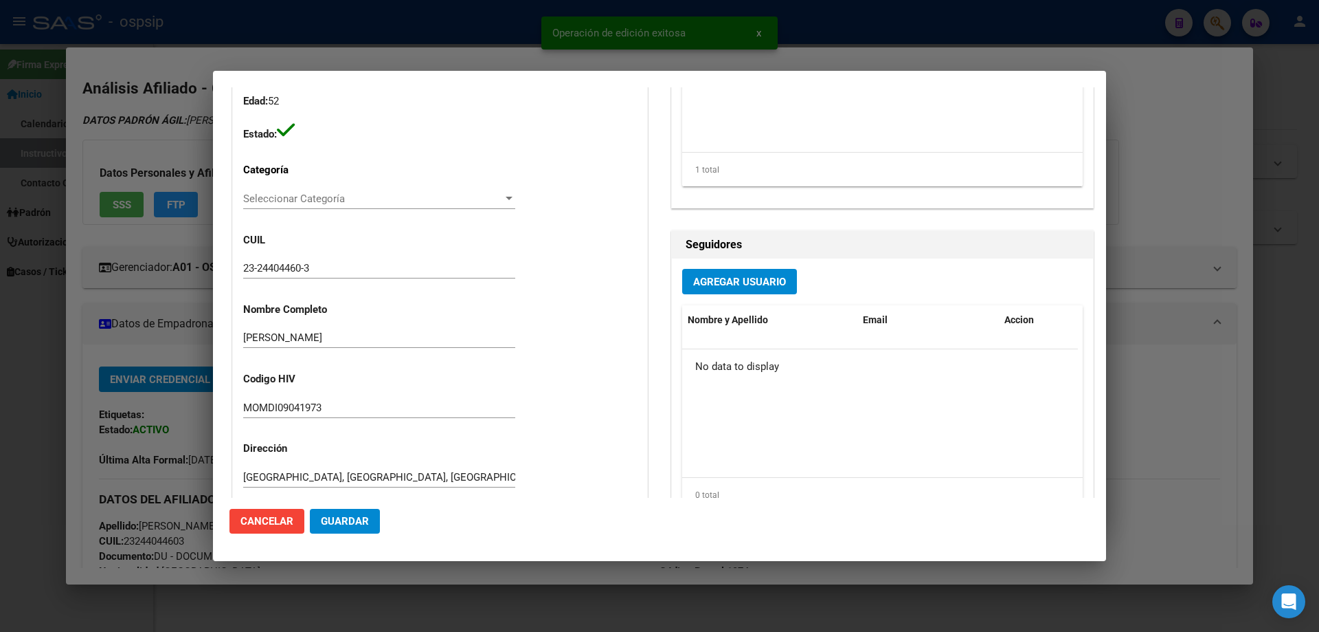
type input "Capital Federal, CABA, [GEOGRAPHIC_DATA] 989"
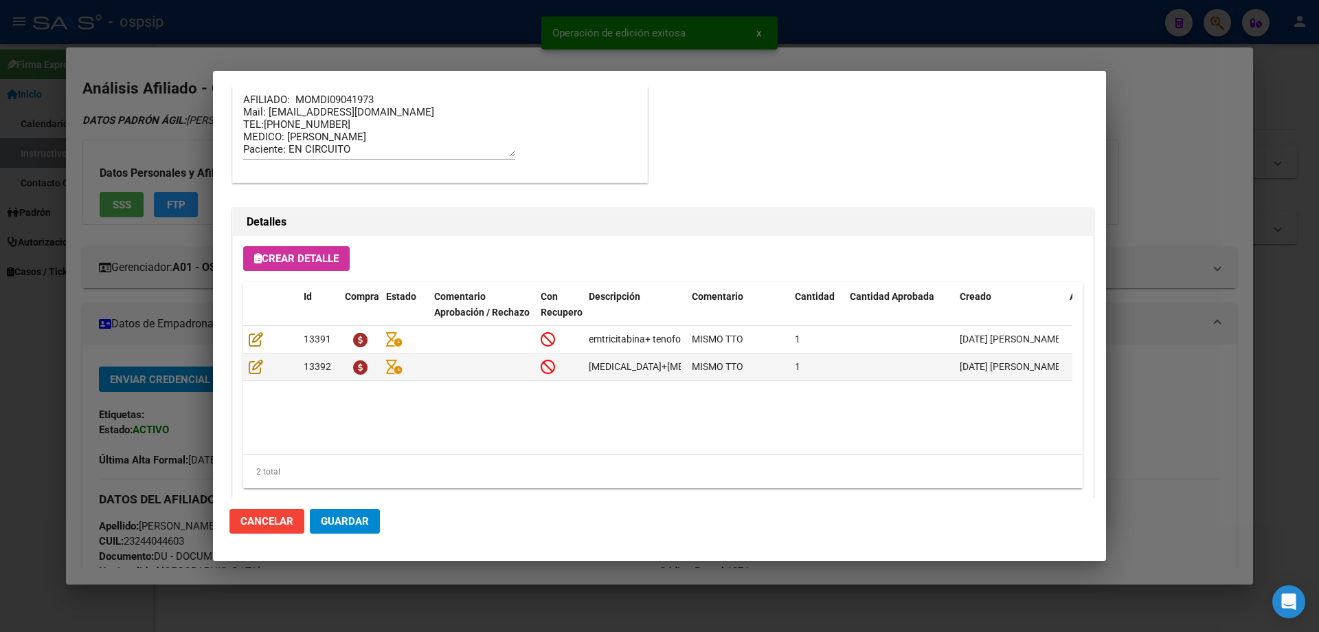
scroll to position [893, 0]
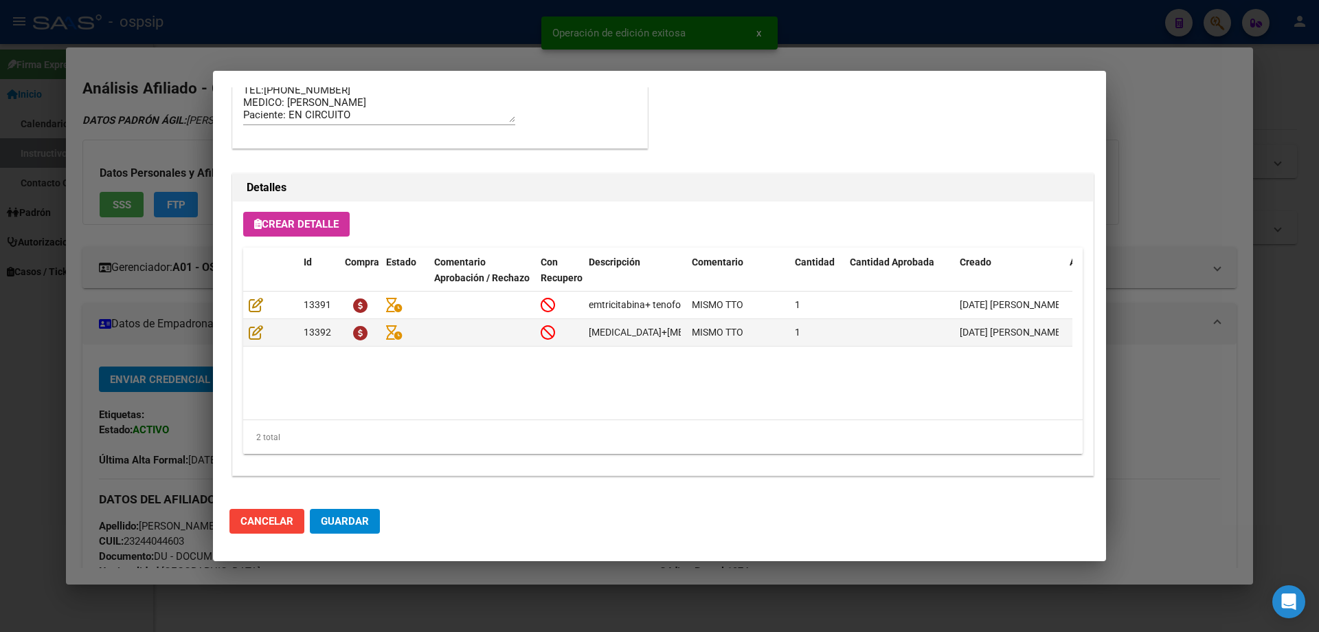
click at [347, 517] on span "Guardar" at bounding box center [345, 521] width 48 height 12
click at [359, 511] on button "Guardar" at bounding box center [345, 521] width 70 height 25
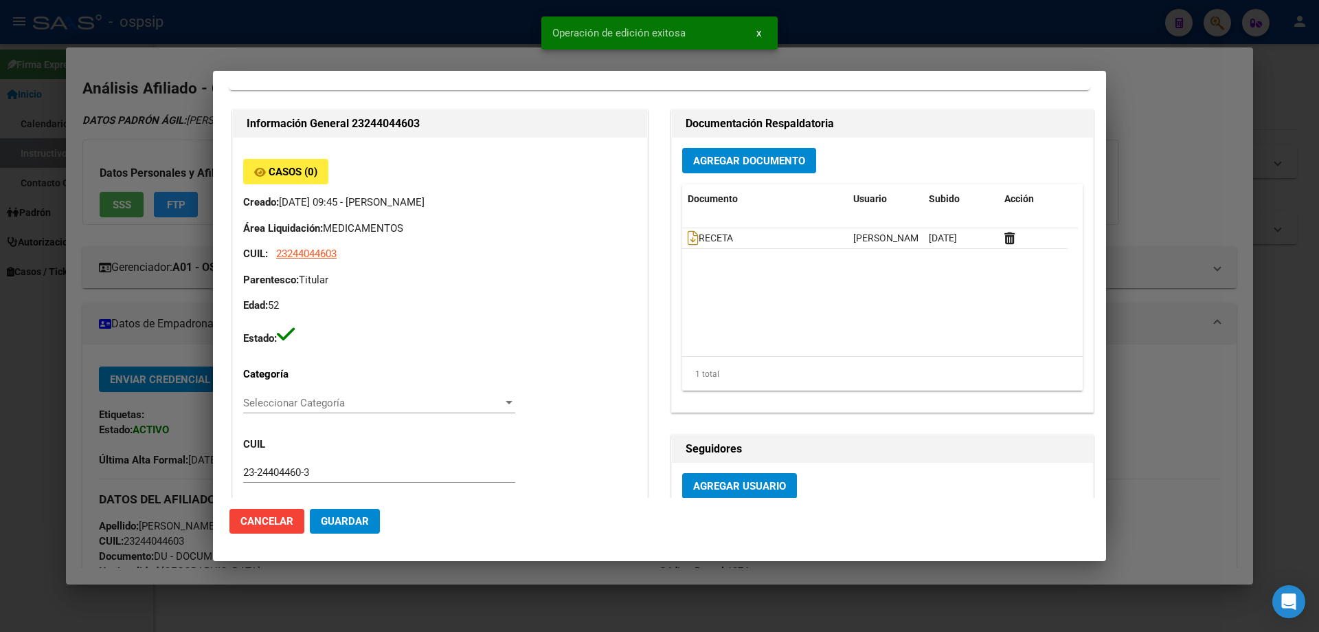
scroll to position [0, 0]
